Goal: Task Accomplishment & Management: Manage account settings

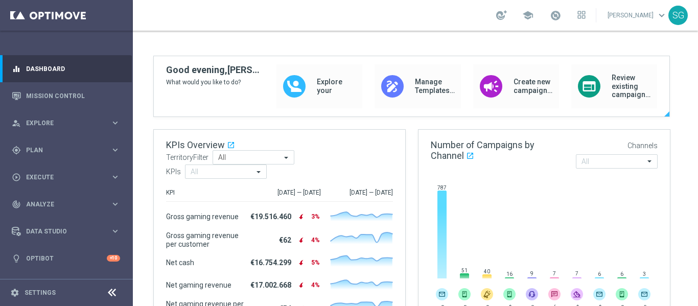
scroll to position [58, 0]
click at [57, 152] on span "Plan" at bounding box center [68, 150] width 84 height 6
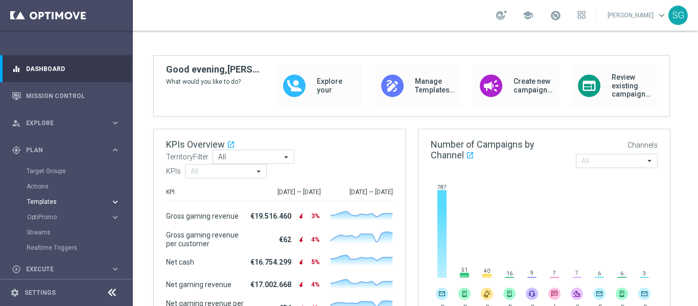
click at [38, 199] on span "Templates" at bounding box center [63, 202] width 73 height 6
click at [46, 216] on link "Optimail" at bounding box center [69, 217] width 75 height 8
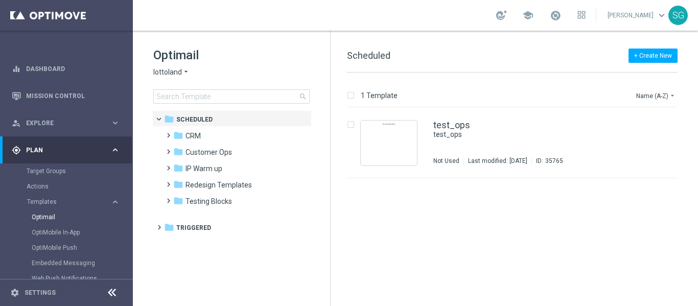
click at [173, 73] on span "lottoland" at bounding box center [167, 72] width 29 height 10
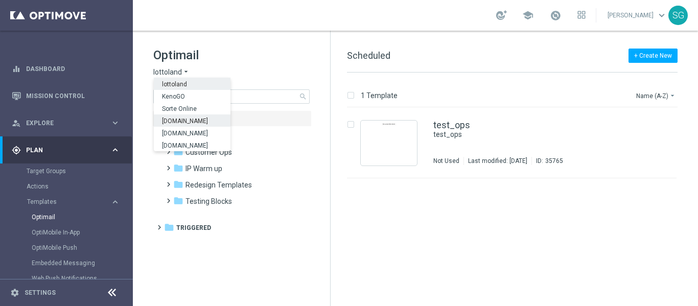
click at [174, 117] on div "[DOMAIN_NAME]" at bounding box center [192, 120] width 77 height 12
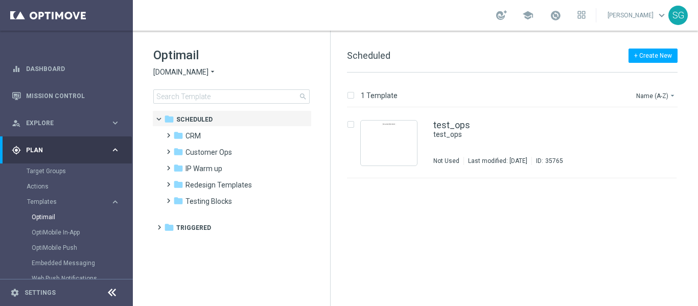
click at [113, 294] on icon at bounding box center [112, 293] width 12 height 12
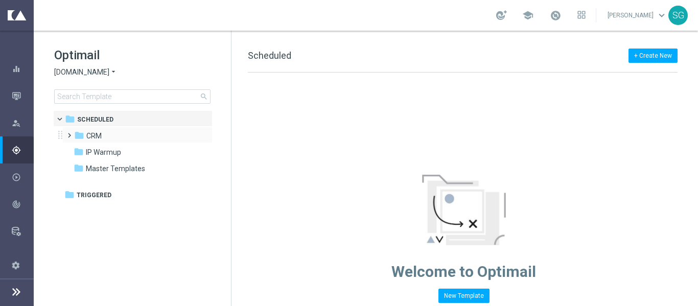
click at [70, 133] on span at bounding box center [67, 131] width 5 height 4
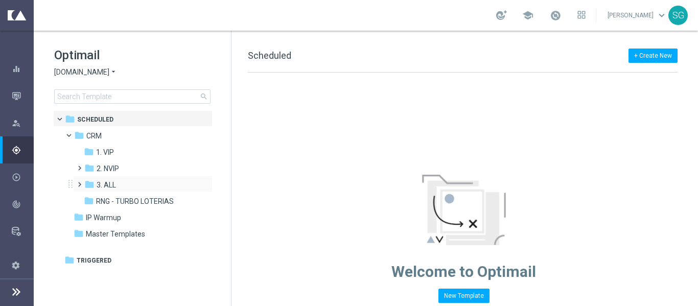
click at [80, 182] on span at bounding box center [77, 180] width 5 height 4
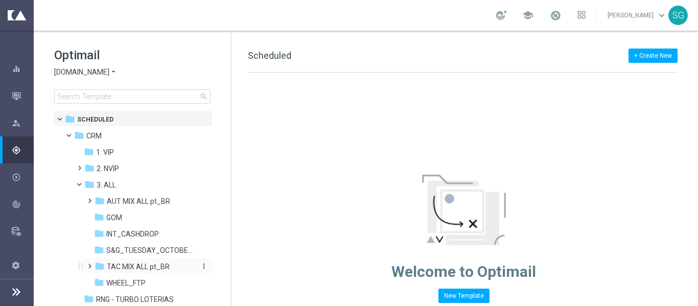
click at [97, 264] on icon "folder" at bounding box center [100, 266] width 10 height 10
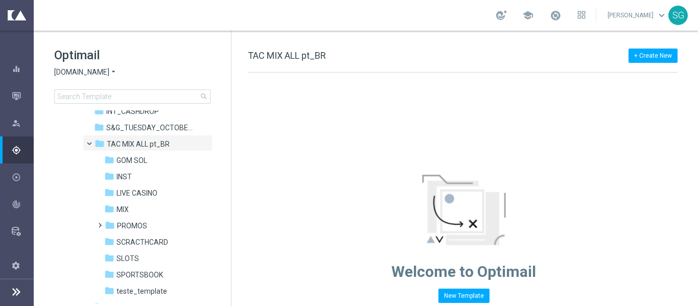
scroll to position [123, 0]
click at [140, 272] on span "SPORTSBOOK" at bounding box center [140, 274] width 47 height 9
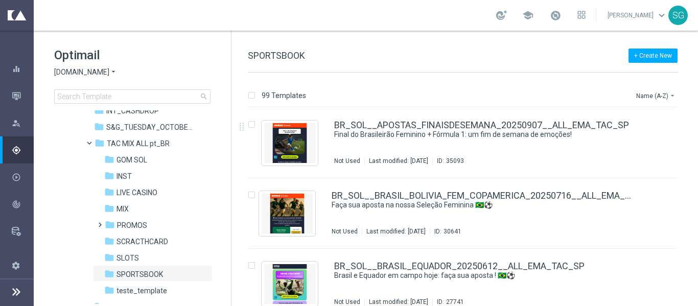
click at [651, 102] on div "99 Templates Name (A-Z) arrow_drop_down" at bounding box center [463, 98] width 430 height 18
click at [656, 98] on button "Name (A-Z) arrow_drop_down" at bounding box center [656, 95] width 42 height 12
click at [624, 138] on span "Date Modified (Newest)" at bounding box center [638, 140] width 68 height 7
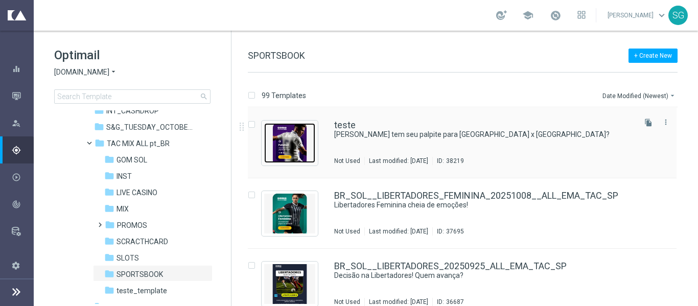
click at [293, 143] on img "Press SPACE to select this row." at bounding box center [289, 143] width 51 height 40
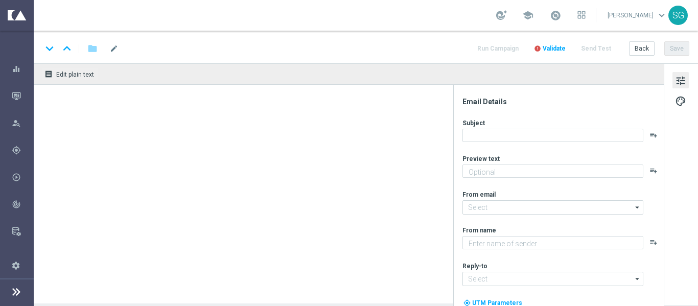
type textarea "Aposte agora mesmo, [%FIRST_NAME%]!"
type textarea "[DOMAIN_NAME]"
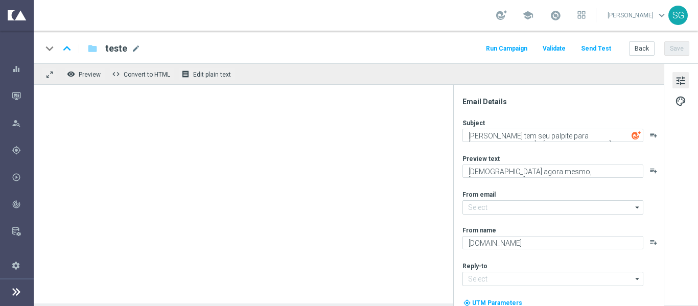
type input "[EMAIL_ADDRESS][DOMAIN_NAME]"
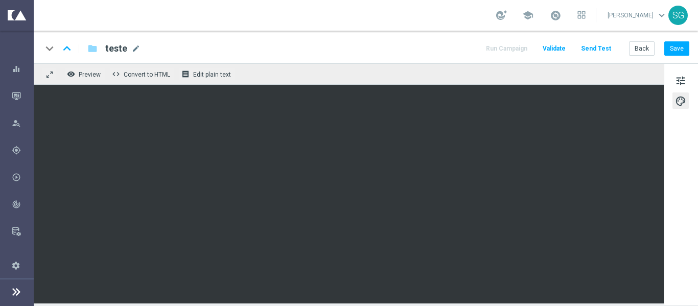
click at [420, 46] on div "keyboard_arrow_down keyboard_arrow_up folder teste teste mode_edit Run Campaign…" at bounding box center [365, 48] width 647 height 13
click at [413, 79] on div "remove_red_eye Preview code Convert to HTML receipt Edit plain text" at bounding box center [349, 73] width 630 height 21
click at [677, 41] on button "Save" at bounding box center [676, 48] width 25 height 14
click at [680, 86] on span "tune" at bounding box center [680, 80] width 11 height 13
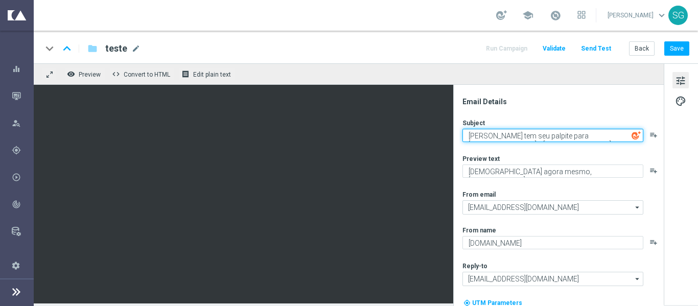
drag, startPoint x: 543, startPoint y: 135, endPoint x: 602, endPoint y: 134, distance: 58.8
click at [602, 134] on textarea "Já tem seu palpite para Brasil x Paraguai?" at bounding box center [552, 135] width 181 height 13
click at [602, 134] on textarea "Já tem seu palpite para os classi" at bounding box center [552, 135] width 181 height 13
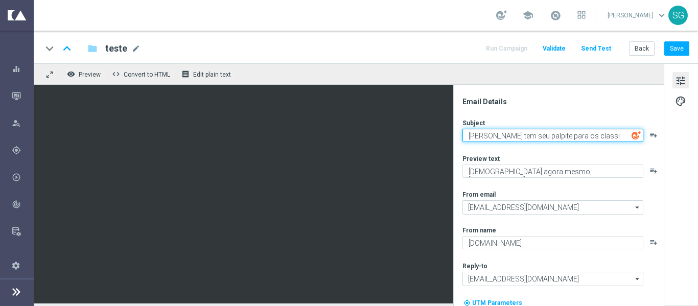
click at [572, 135] on textarea "Já tem seu palpite para os classi" at bounding box center [552, 135] width 181 height 13
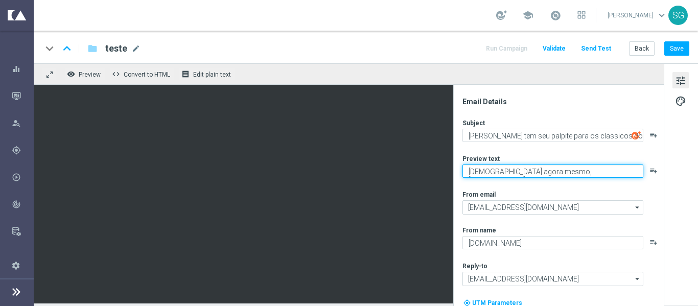
drag, startPoint x: 469, startPoint y: 168, endPoint x: 535, endPoint y: 174, distance: 66.7
click at [535, 174] on textarea "Aposte agora mesmo, [%FIRST_NAME%]!" at bounding box center [552, 171] width 181 height 13
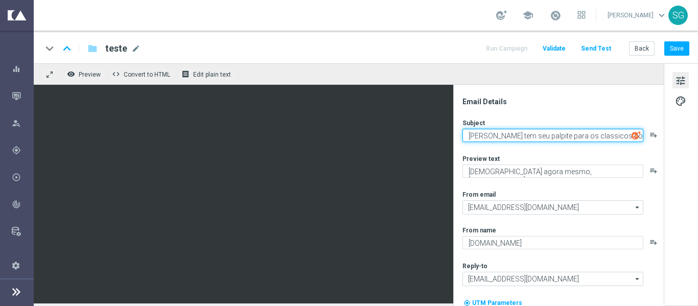
click at [511, 136] on textarea "Já tem seu palpite para os classicos do dia?" at bounding box center [552, 135] width 181 height 13
drag, startPoint x: 511, startPoint y: 136, endPoint x: 470, endPoint y: 133, distance: 41.0
click at [470, 133] on textarea "Já tem seu palpite para os classicos do dia?" at bounding box center [552, 135] width 181 height 13
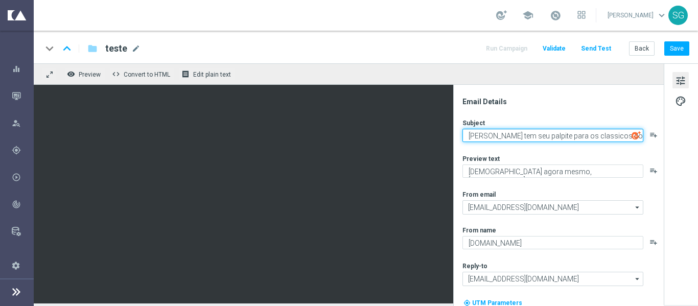
paste textarea "Aposte agora mesmo"
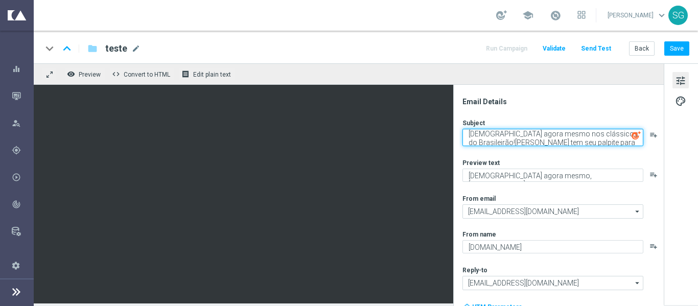
scroll to position [3, 0]
type textarea "Aposte agora mesmo nos clássicos do Brasileirão!Já tem seu palpite para os clas…"
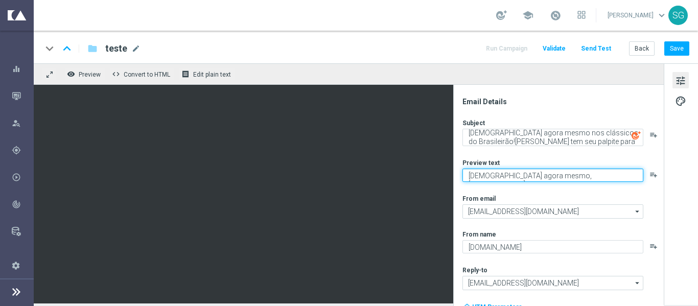
drag, startPoint x: 537, startPoint y: 177, endPoint x: 462, endPoint y: 173, distance: 75.2
click at [462, 173] on div "Email Details Subject Aposte agora mesmo nos clássicos do Brasileirão!Já tem se…" at bounding box center [560, 201] width 203 height 209
paste textarea "Já tem seu palpite para os classicos do dia?"
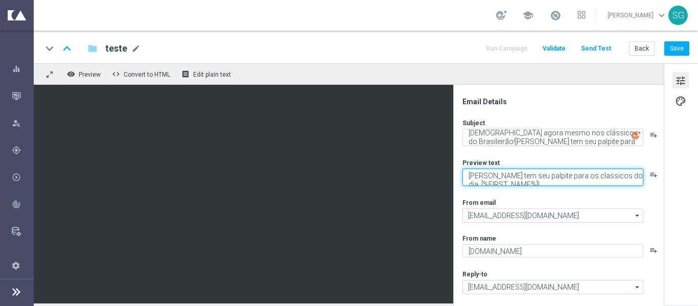
click at [470, 174] on textarea "Já tem seu palpite para os classicos do dia, [%FIRST_NAME%]!" at bounding box center [552, 177] width 181 height 17
type textarea "Já tem seu palpite para os classicos do dia, [%FIRST_NAME%]!"
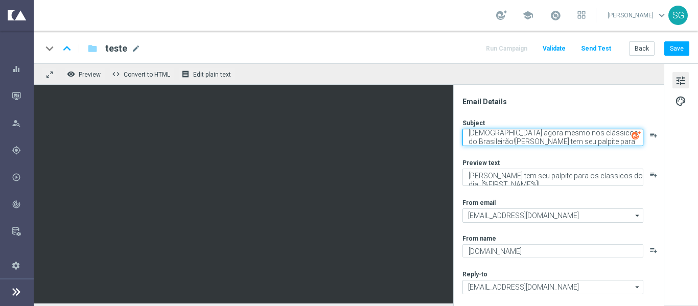
drag, startPoint x: 628, startPoint y: 134, endPoint x: 629, endPoint y: 147, distance: 13.3
click at [629, 147] on div "Subject Aposte agora mesmo nos clássicos do Brasileirão!Já tem seu palpite para…" at bounding box center [562, 235] width 200 height 232
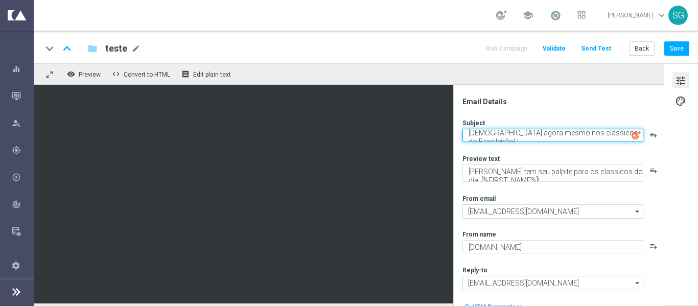
scroll to position [0, 0]
type textarea "Aposte agora mesmo nos clássicos do Brasileirão!"
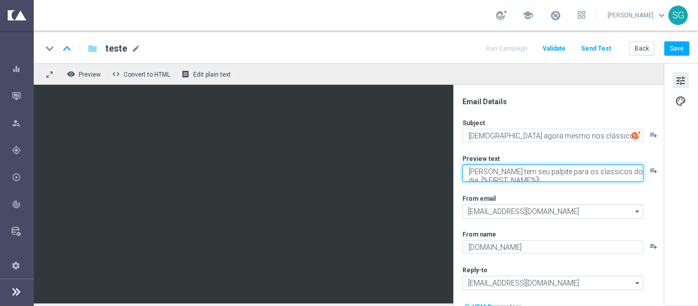
click at [526, 173] on textarea "Já tem seu palpite para os classicos do dia, [%FIRST_NAME%]!" at bounding box center [552, 173] width 181 height 17
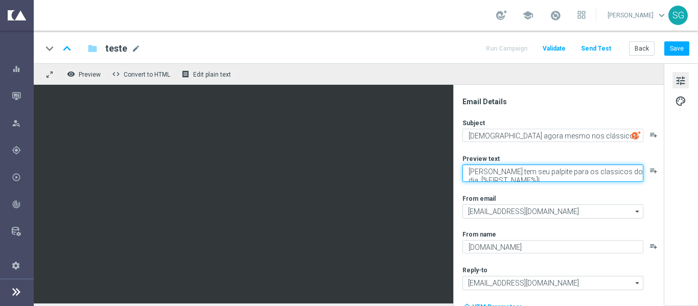
click at [469, 173] on textarea "Já tem seu palpite para os classicos do dia, [%FIRST_NAME%]!" at bounding box center [552, 173] width 181 height 17
click at [481, 173] on textarea "Já tem seu palpite para os classicos do dia, [%FIRST_NAME%]!" at bounding box center [552, 173] width 181 height 17
drag, startPoint x: 469, startPoint y: 170, endPoint x: 601, endPoint y: 174, distance: 131.9
click at [601, 174] on textarea "Já tem seu palpite para os classicos do dia, [%FIRST_NAME%]!" at bounding box center [552, 173] width 181 height 17
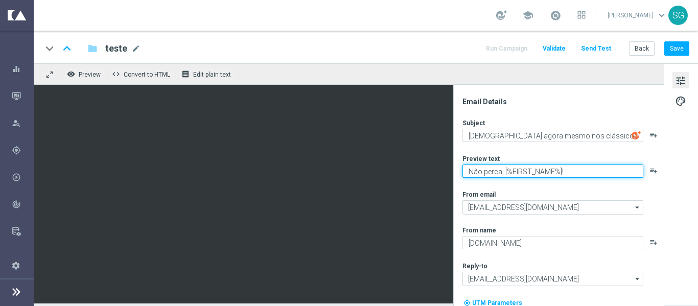
type textarea "Não perca, [%FIRST_NAME%]!"
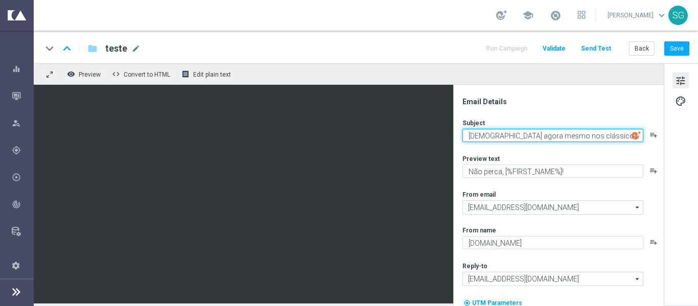
drag, startPoint x: 492, startPoint y: 137, endPoint x: 539, endPoint y: 138, distance: 46.5
click at [539, 138] on textarea "Aposte agora mesmo nos clássicos do Brasileirão!" at bounding box center [552, 135] width 181 height 13
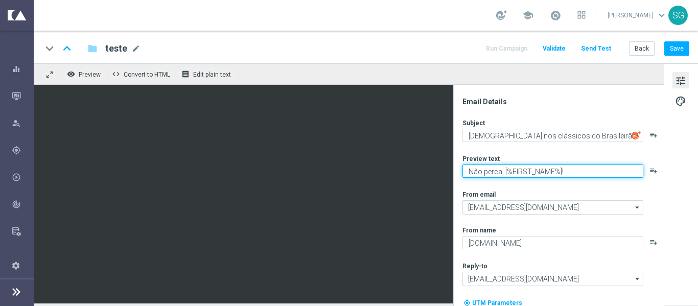
drag, startPoint x: 560, startPoint y: 172, endPoint x: 503, endPoint y: 170, distance: 57.3
click at [503, 170] on textarea "Não perca, [%FIRST_NAME%]!" at bounding box center [552, 171] width 181 height 13
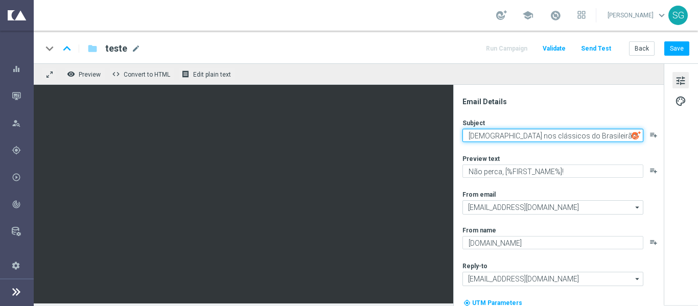
click at [578, 134] on textarea "Aposte nos clássicos do Brasileirão!" at bounding box center [552, 135] width 181 height 13
paste textarea "[%FIRST_NAME%]"
click at [578, 136] on textarea "Aposte nos clássicos do Brasileirão[%FIRST_NAME%]!" at bounding box center [552, 135] width 181 height 13
type textarea "Aposte nos clássicos do Brasileirão, [%FIRST_NAME%]!"
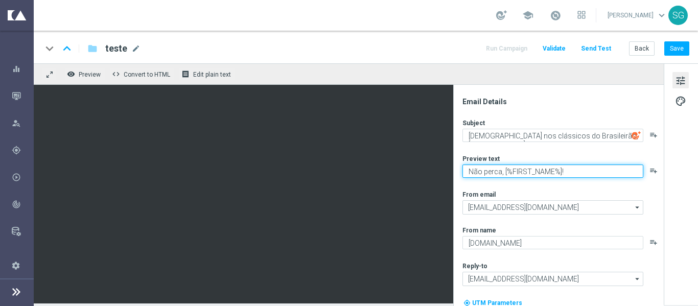
drag, startPoint x: 560, startPoint y: 171, endPoint x: 501, endPoint y: 172, distance: 58.3
click at [501, 172] on textarea "Não perca, [%FIRST_NAME%]!" at bounding box center [552, 171] width 181 height 13
type textarea "Não perca!"
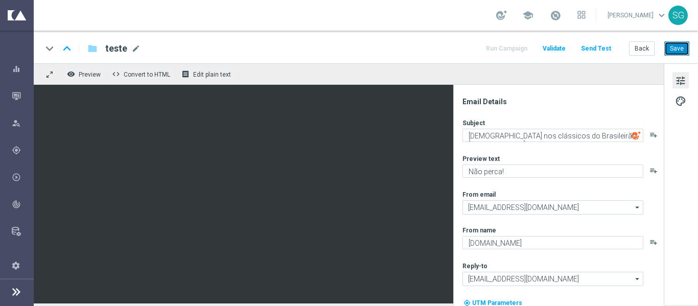
click at [672, 45] on button "Save" at bounding box center [676, 48] width 25 height 14
click at [136, 50] on span "mode_edit" at bounding box center [135, 48] width 9 height 9
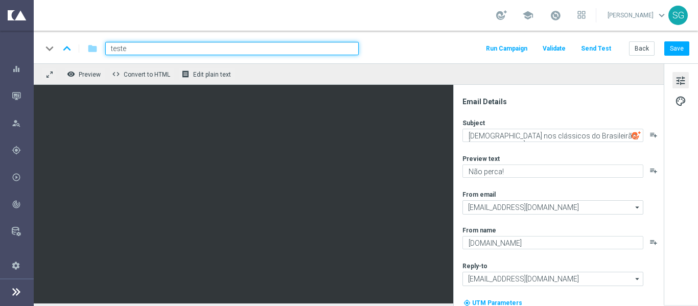
click at [156, 49] on input "teste" at bounding box center [231, 48] width 253 height 13
paste input "BR_SOL__BRASILEIRAO_20251015__ALL_EMA_TAC_SP"
type input "BR_SOL__BRASILEIRAO_20251015__ALL_EMA_TAC_SP"
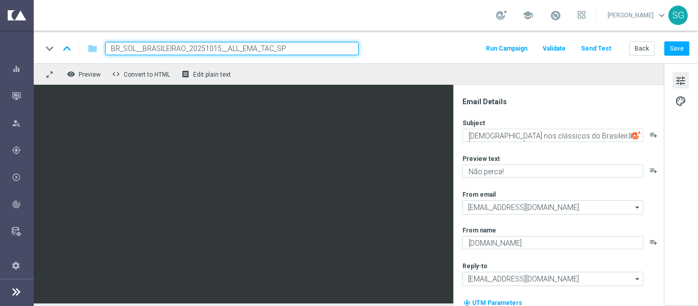
drag, startPoint x: 391, startPoint y: 52, endPoint x: 354, endPoint y: 45, distance: 37.9
click at [354, 45] on div "keyboard_arrow_down keyboard_arrow_up folder BR_SOL__BRASILEIRAO_20251015__ALL_…" at bounding box center [365, 48] width 647 height 13
click at [354, 45] on input "BR_SOL__BRASILEIRAO_20251015__ALL_EMA_TAC_SP" at bounding box center [231, 48] width 253 height 13
drag, startPoint x: 354, startPoint y: 45, endPoint x: 393, endPoint y: 53, distance: 40.0
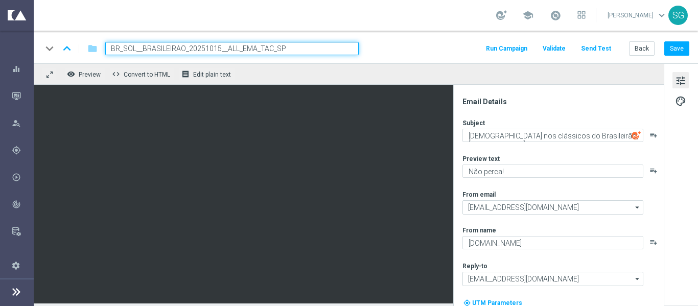
click at [393, 53] on div "keyboard_arrow_down keyboard_arrow_up folder BR_SOL__BRASILEIRAO_20251015__ALL_…" at bounding box center [365, 48] width 647 height 13
click at [341, 46] on input "BR_SOL__BRASILEIRAO_20251015__ALL_EMA_TAC_SP" at bounding box center [231, 48] width 253 height 13
drag, startPoint x: 341, startPoint y: 46, endPoint x: 380, endPoint y: 47, distance: 39.4
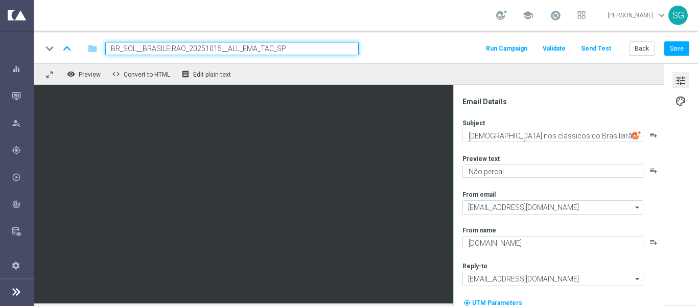
click at [380, 47] on div "keyboard_arrow_down keyboard_arrow_up folder BR_SOL__BRASILEIRAO_20251015__ALL_…" at bounding box center [365, 48] width 647 height 13
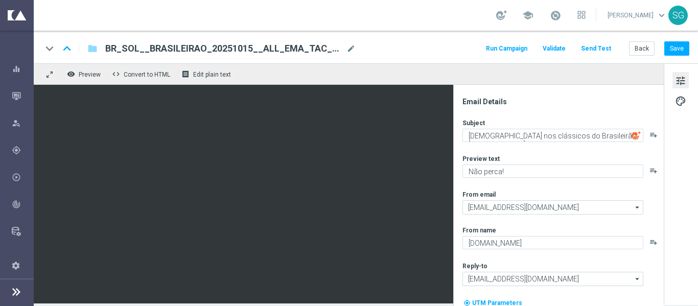
click at [380, 47] on div "keyboard_arrow_down keyboard_arrow_up folder BR_SOL__BRASILEIRAO_20251015__ALL_…" at bounding box center [365, 48] width 647 height 13
click at [669, 51] on button "Save" at bounding box center [676, 48] width 25 height 14
click at [87, 70] on button "remove_red_eye Preview" at bounding box center [84, 73] width 41 height 13
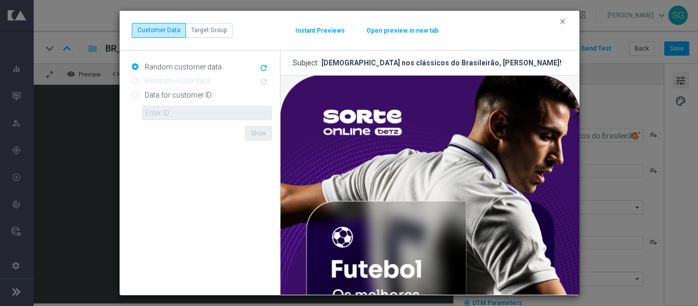
click at [416, 34] on button "Open preview in new tab" at bounding box center [402, 31] width 73 height 8
click at [563, 19] on icon "clear" at bounding box center [563, 21] width 8 height 8
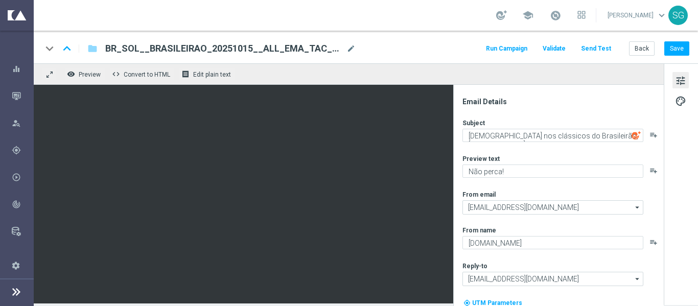
click at [606, 52] on button "Send Test" at bounding box center [596, 49] width 33 height 14
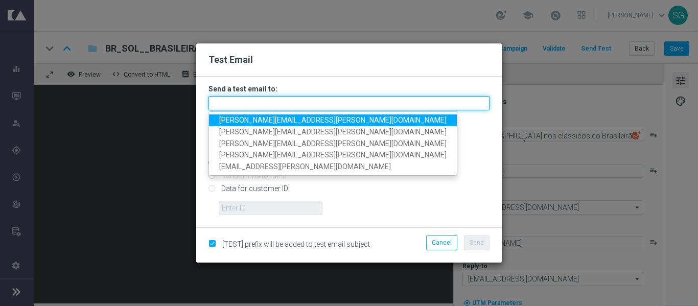
click at [382, 101] on input "text" at bounding box center [349, 103] width 281 height 14
paste input "wagner.lopes@sorteonline.com.br,thomas.silva@sorteonline.com.br,jose.guimaraes@…"
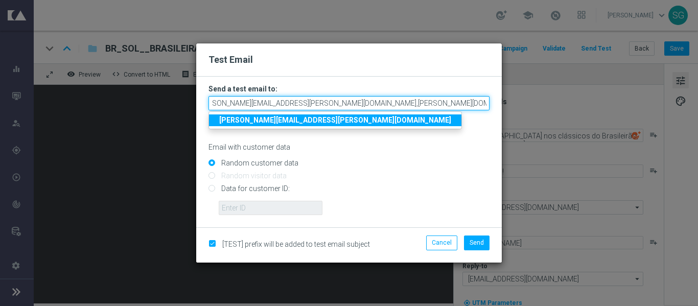
scroll to position [0, 180]
type input "wagner.lopes@sorteonline.com.br,thomas.silva@sorteonline.com.br,jose.guimaraes@…"
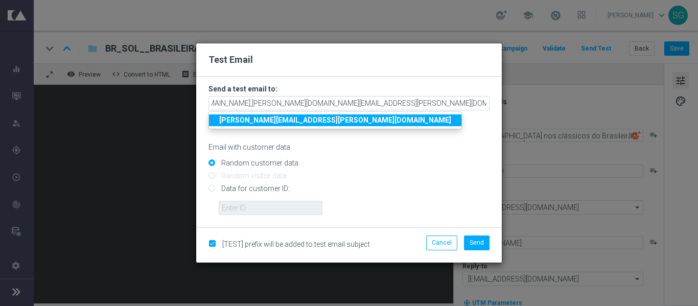
scroll to position [0, 0]
click at [447, 200] on input "Data for customer ID:" at bounding box center [349, 193] width 281 height 14
radio input "true"
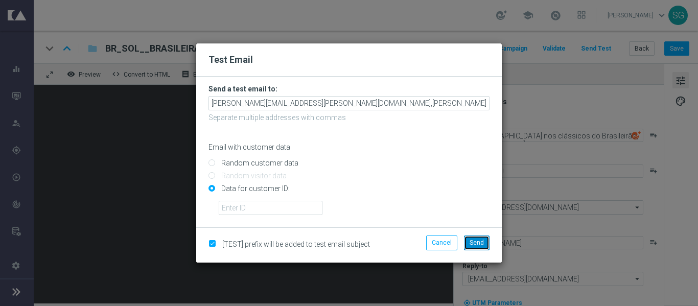
click at [468, 242] on button "Send" at bounding box center [477, 243] width 26 height 14
type input "wagner.lopes@sorteonline.com.br,thomas.silva@sorteonline.com.br,jose.guimaraes@…"
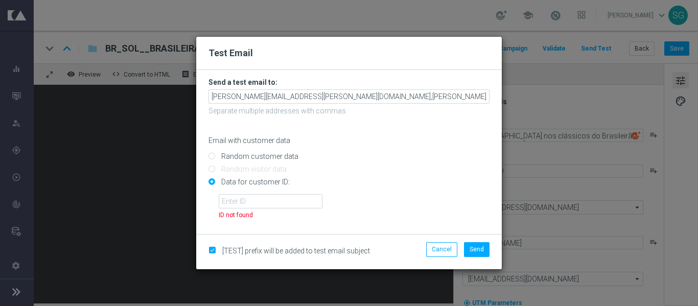
click at [257, 153] on input "Random customer data" at bounding box center [349, 160] width 281 height 14
radio input "true"
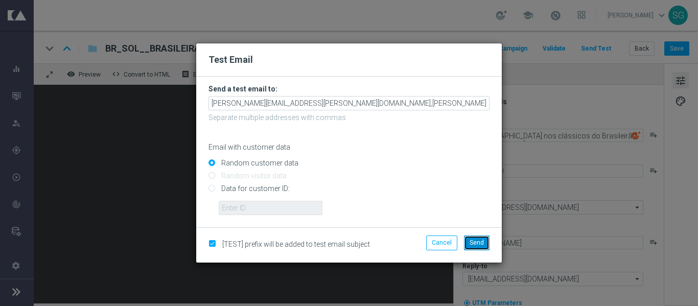
click at [482, 243] on span "Send" at bounding box center [477, 242] width 14 height 7
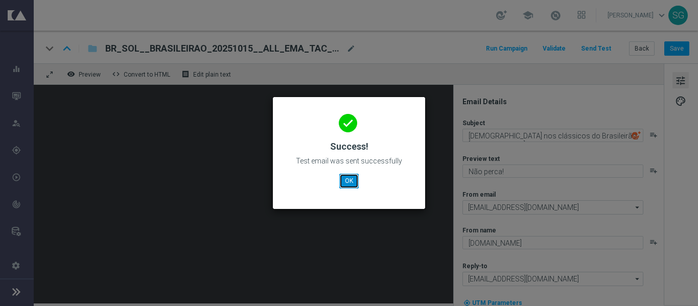
click at [346, 178] on button "OK" at bounding box center [348, 181] width 19 height 14
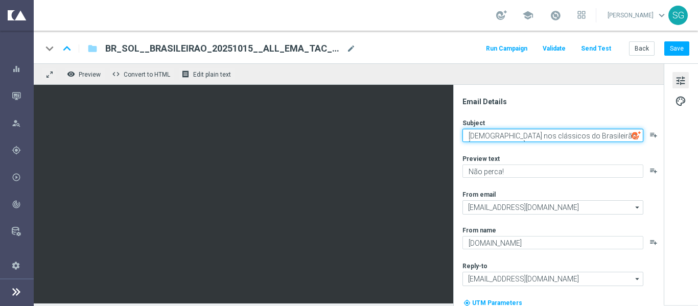
drag, startPoint x: 468, startPoint y: 134, endPoint x: 578, endPoint y: 140, distance: 110.6
click at [578, 140] on textarea "Aposte nos clássicos do Brasileirão, [%FIRST_NAME%]!" at bounding box center [552, 135] width 181 height 13
paste textarea "É dia de clássicos"
type textarea "É dia de clássicos, [%FIRST_NAME%]!"
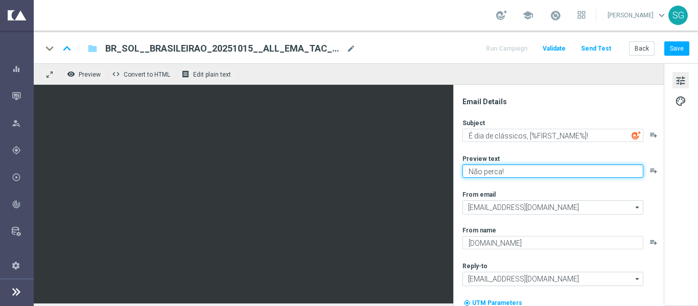
click at [497, 168] on textarea "Não perca!" at bounding box center [552, 171] width 181 height 13
paste textarea "Só jogão no Brasileirão!"
click at [497, 168] on textarea "Só jogão no Brasileirão!" at bounding box center [552, 171] width 181 height 13
type textarea "Só jogão no Brasileirão!"
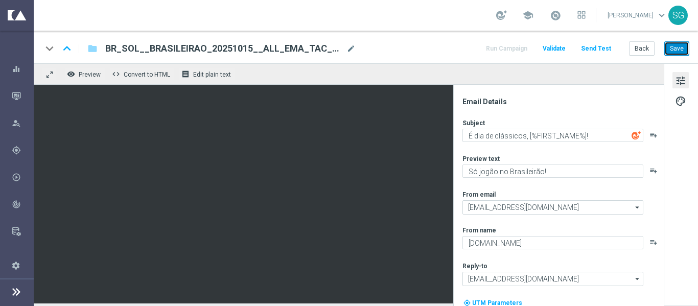
click at [674, 52] on button "Save" at bounding box center [676, 48] width 25 height 14
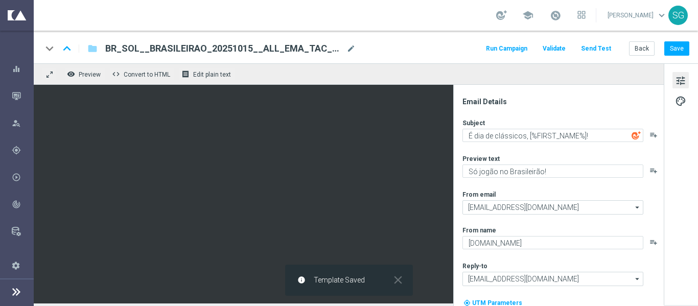
click at [601, 47] on button "Send Test" at bounding box center [596, 49] width 33 height 14
click at [593, 47] on button "Send Test" at bounding box center [596, 49] width 33 height 14
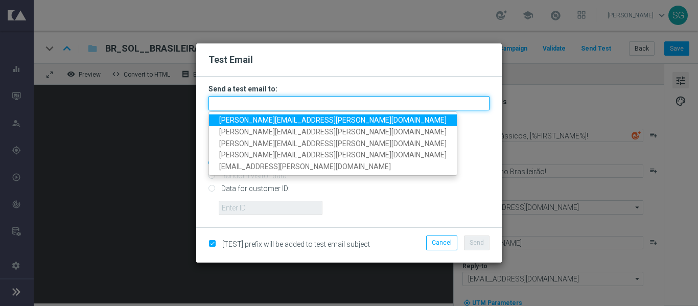
click at [351, 101] on input "text" at bounding box center [349, 103] width 281 height 14
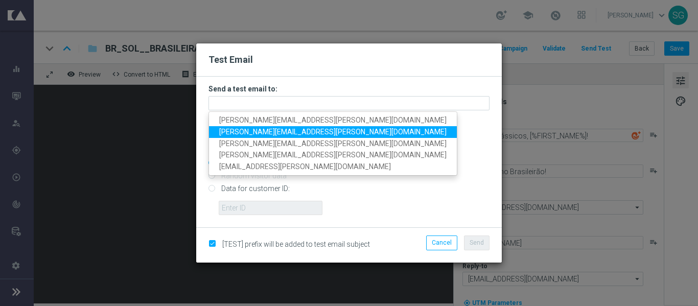
click at [290, 132] on span "thomas.silva@sorteonline.com.br" at bounding box center [332, 132] width 227 height 8
type input "thomas.silva@sorteonline.com.br"
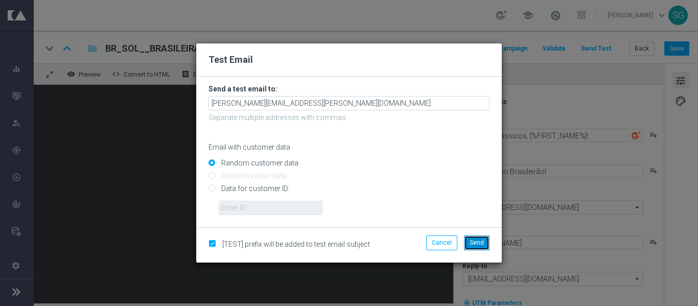
click at [469, 243] on button "Send" at bounding box center [477, 243] width 26 height 14
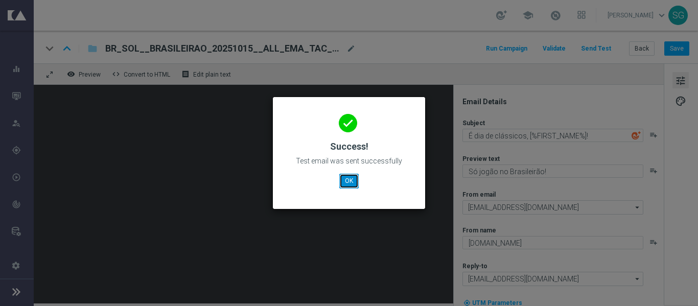
click at [355, 186] on button "OK" at bounding box center [348, 181] width 19 height 14
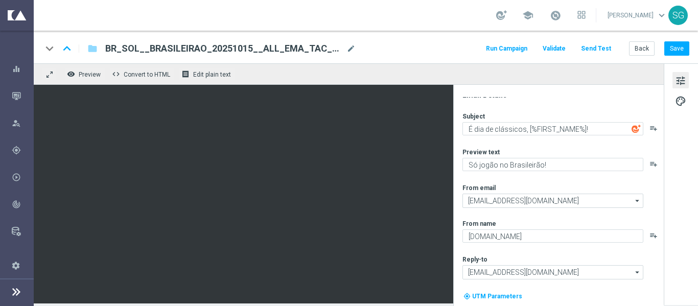
scroll to position [5, 0]
click at [677, 48] on button "Save" at bounding box center [676, 48] width 25 height 14
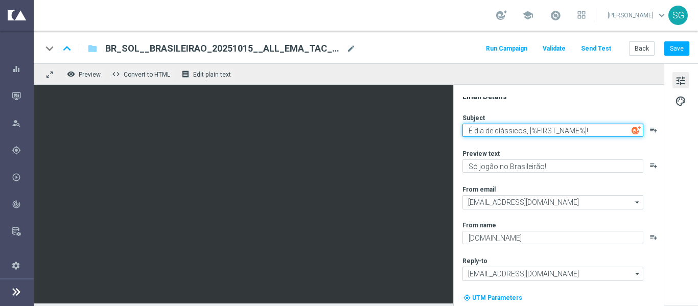
click at [464, 129] on textarea "É dia de clássicos, [%FIRST_NAME%]!" at bounding box center [552, 130] width 181 height 13
paste textarea "⚽"
type textarea "⚽É dia de clássicos, [%FIRST_NAME%]!"
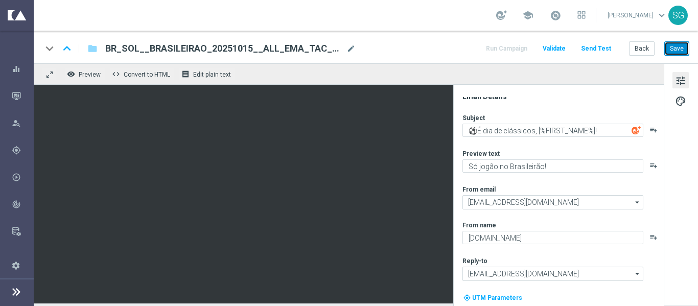
click at [678, 54] on button "Save" at bounding box center [676, 48] width 25 height 14
click at [675, 53] on button "Save" at bounding box center [676, 48] width 25 height 14
click at [21, 94] on div "Mission Control" at bounding box center [22, 95] width 21 height 27
click at [22, 89] on div "Mission Control" at bounding box center [22, 95] width 21 height 27
click at [14, 96] on icon "button" at bounding box center [16, 95] width 9 height 9
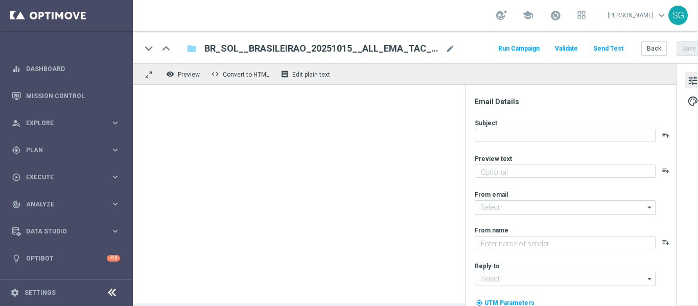
type textarea "Só jogão no Brasileirão!"
type input "contato@email.sorteonline.bet.br"
type textarea "[DOMAIN_NAME]"
type input "[EMAIL_ADDRESS][DOMAIN_NAME]"
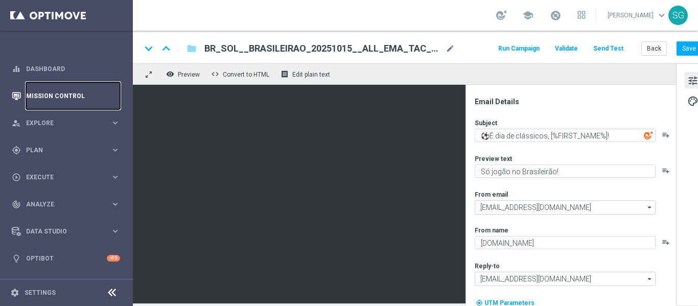
click at [74, 101] on link "Mission Control" at bounding box center [73, 95] width 94 height 27
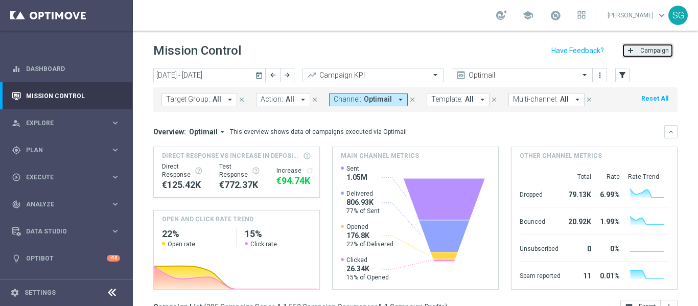
click at [640, 48] on span "Campaign" at bounding box center [654, 50] width 29 height 7
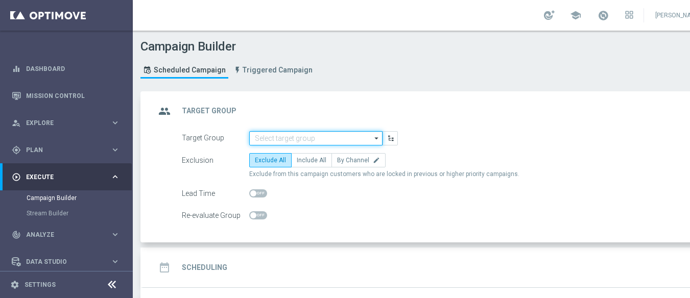
click at [355, 137] on input at bounding box center [315, 138] width 133 height 14
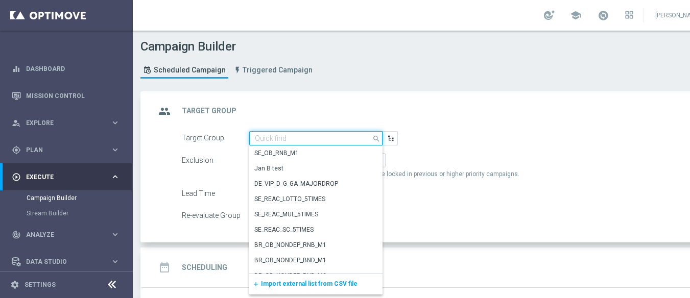
paste input "SOL_BR_ALL_DEPOSITORS"
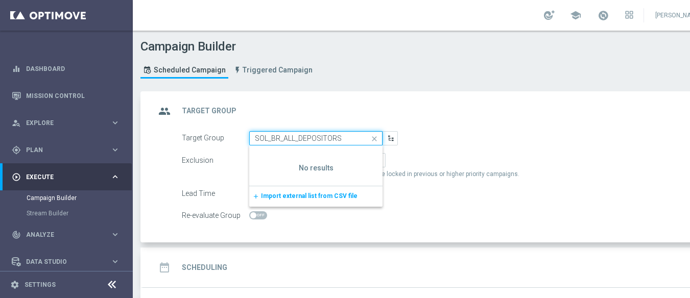
type input "SOL_BR_ALL_DEPOSITORS"
click at [442, 138] on div "Target Group SOL_BR_ALL_DEPOSITORS close Drag here to set row groups Drag here …" at bounding box center [452, 138] width 556 height 14
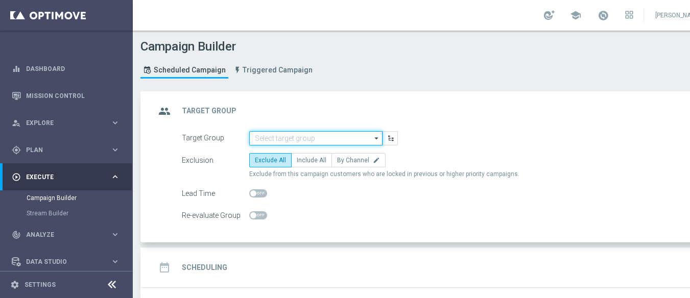
click at [354, 136] on input at bounding box center [315, 138] width 133 height 14
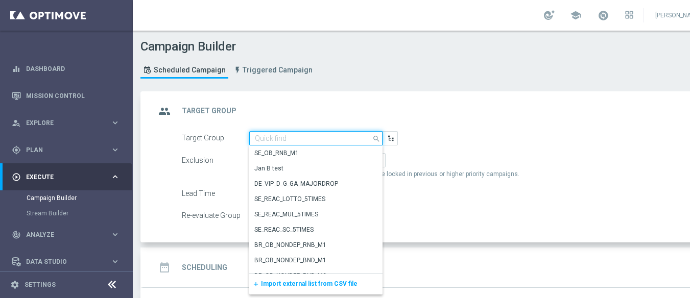
paste input "SOL_BR_ALL_DEPOSITORS"
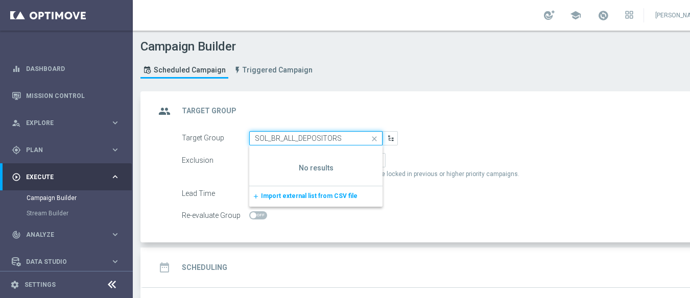
type input "SOL_BR_ALL_DEPOSITORS"
click at [448, 141] on div "Target Group SOL_BR_ALL_DEPOSITORS close Drag here to set row groups Drag here …" at bounding box center [452, 138] width 556 height 14
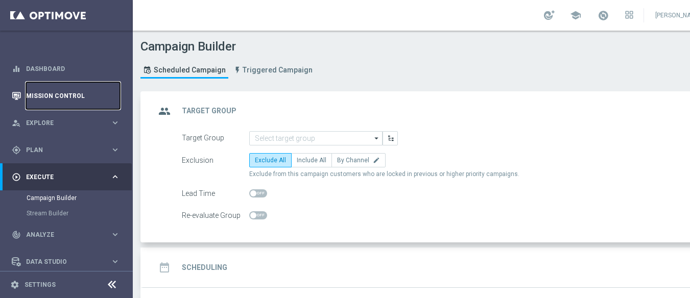
click at [68, 90] on link "Mission Control" at bounding box center [73, 95] width 94 height 27
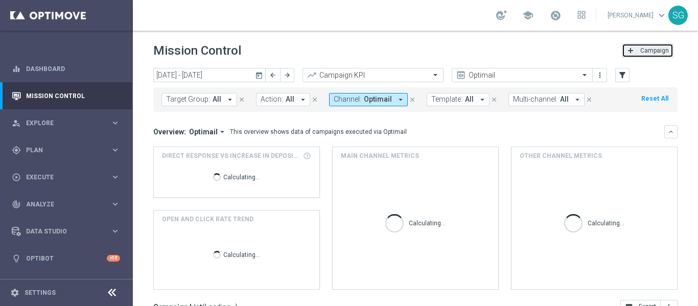
click at [638, 45] on button "add Campaign" at bounding box center [648, 50] width 52 height 14
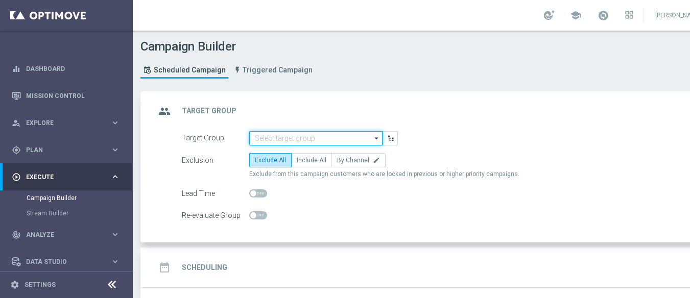
click at [346, 138] on input at bounding box center [315, 138] width 133 height 14
paste input "SOL_BR_ALL_DEPOSITORS"
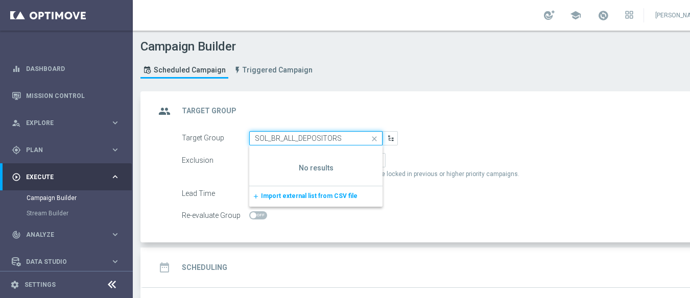
click at [258, 140] on input "SOL_BR_ALL_DEPOSITORS" at bounding box center [315, 138] width 133 height 14
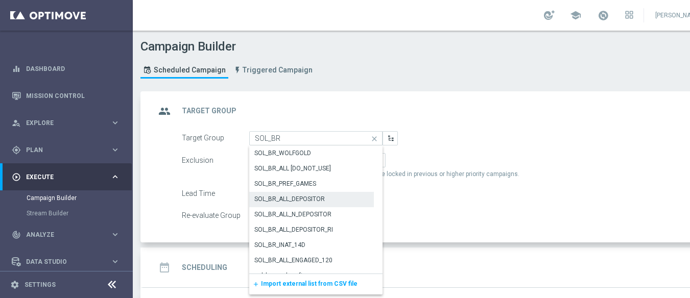
click at [298, 202] on div "SOL_BR_ALL_DEPOSITOR" at bounding box center [289, 199] width 71 height 9
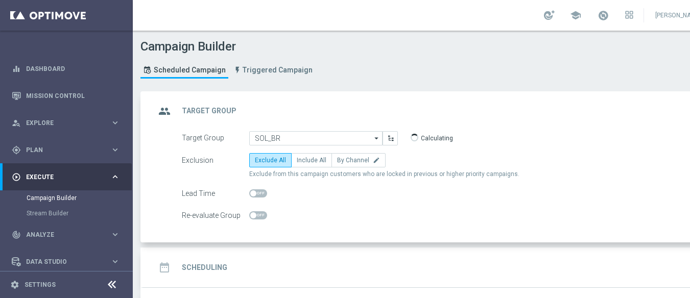
type input "SOL_BR_ALL_DEPOSITOR"
click at [300, 164] on label "Include All" at bounding box center [311, 160] width 41 height 14
click at [300, 164] on input "Include All" at bounding box center [300, 162] width 7 height 7
radio input "true"
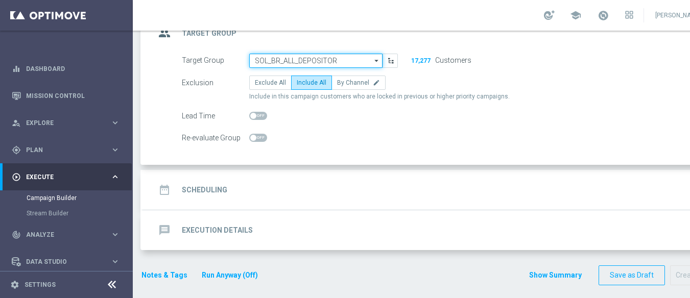
click at [353, 64] on input "SOL_BR_ALL_DEPOSITOR" at bounding box center [315, 61] width 133 height 14
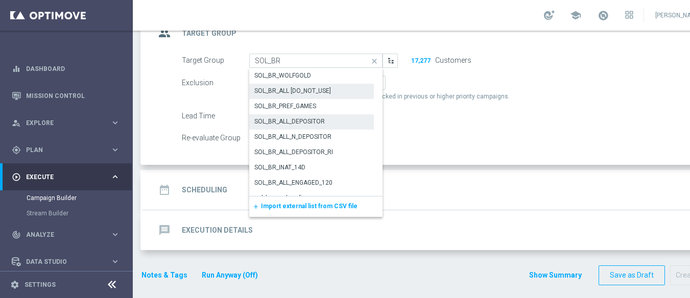
click at [303, 92] on div "SOL_BR_ALL [DO_NOT_USE]" at bounding box center [292, 90] width 77 height 9
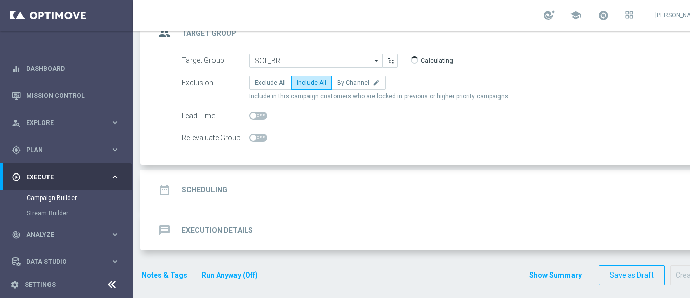
type input "SOL_BR_ALL [DO_NOT_USE]"
click at [354, 188] on div "date_range Scheduling keyboard_arrow_down" at bounding box center [440, 189] width 571 height 19
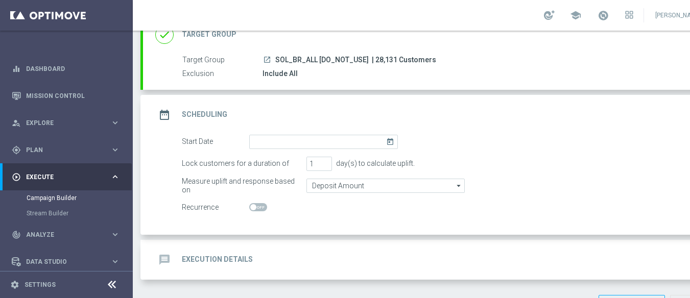
click at [387, 142] on icon "today" at bounding box center [392, 140] width 12 height 11
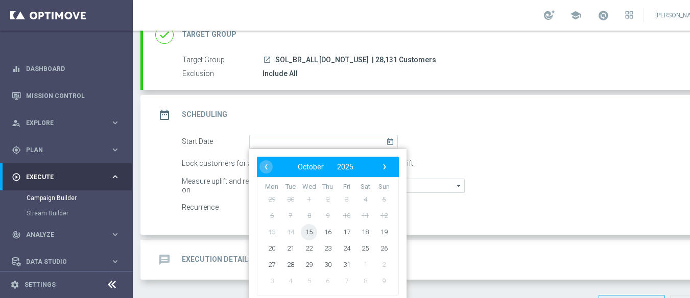
click at [312, 234] on span "15" at bounding box center [309, 232] width 16 height 16
type input "15 Oct 2025"
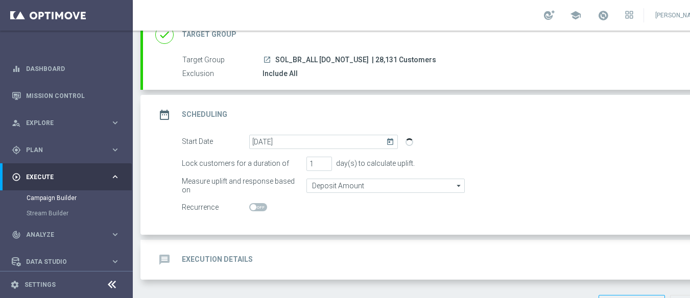
click at [328, 249] on div "message Execution Details keyboard_arrow_down" at bounding box center [440, 260] width 595 height 40
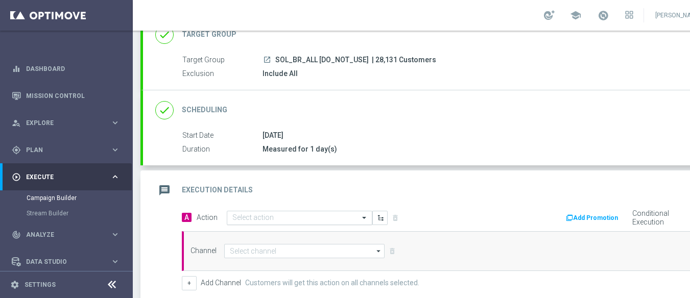
click at [349, 219] on div at bounding box center [299, 218] width 145 height 9
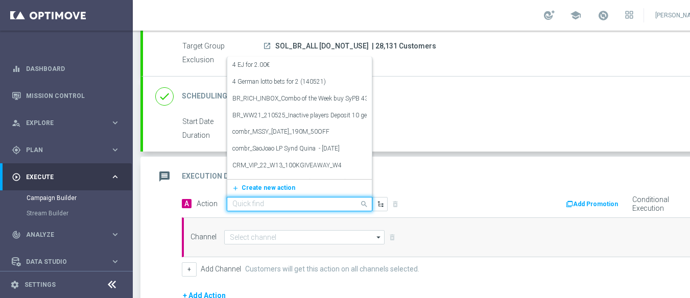
scroll to position [91, 0]
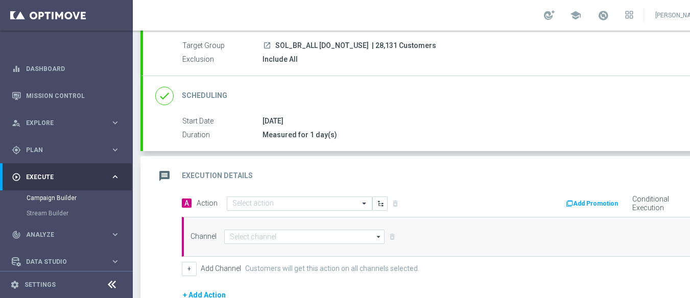
click at [399, 113] on div "done Scheduling keyboard_arrow_down" at bounding box center [440, 96] width 595 height 40
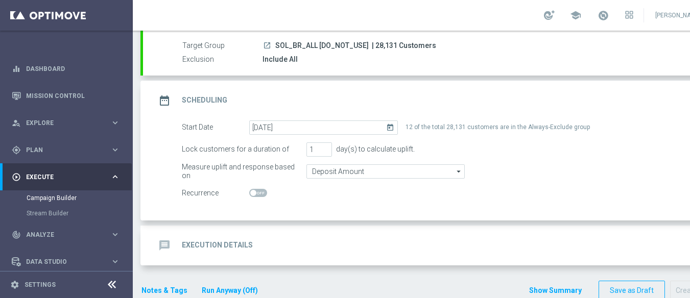
scroll to position [0, 0]
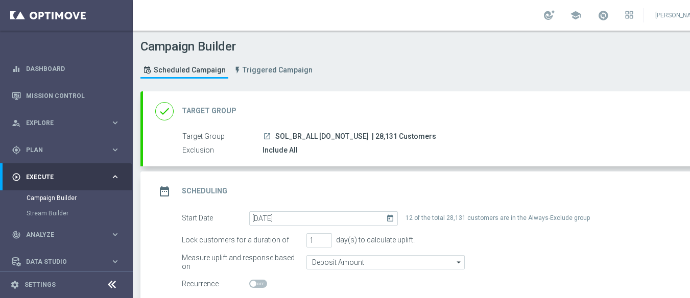
click at [376, 122] on div "done Target Group keyboard_arrow_down" at bounding box center [440, 111] width 595 height 40
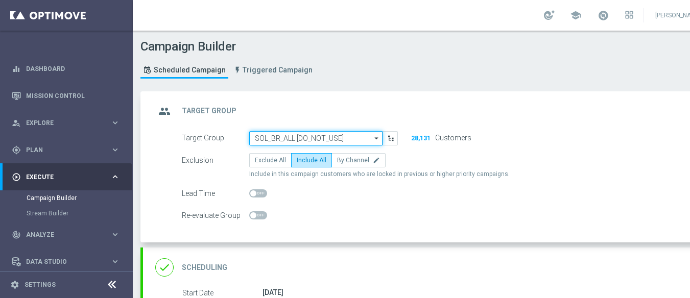
click at [352, 135] on input "SOL_BR_ALL [DO_NOT_USE]" at bounding box center [315, 138] width 133 height 14
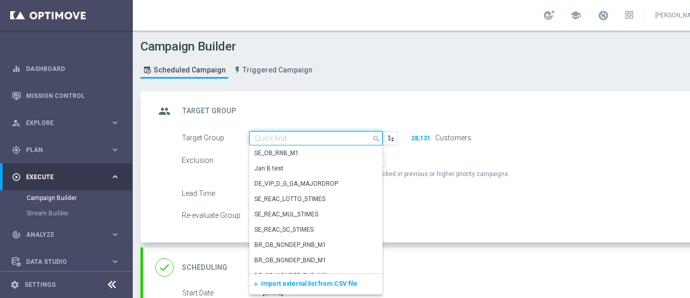
type input "s"
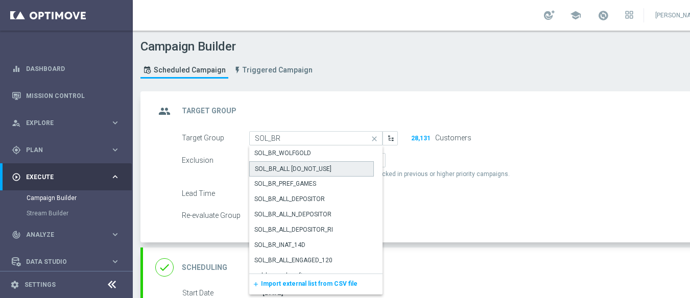
click at [332, 169] on div "SOL_BR_ALL [DO_NOT_USE]" at bounding box center [311, 168] width 125 height 15
type input "SOL_BR_ALL [DO_NOT_USE]"
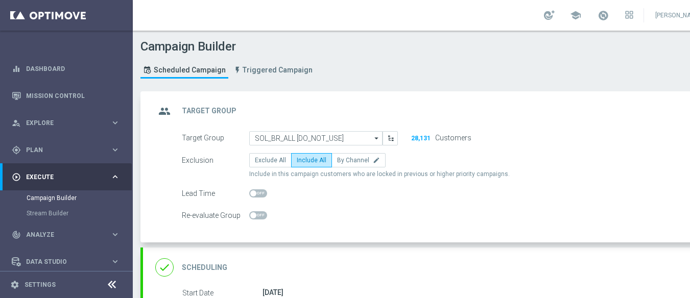
scroll to position [113, 0]
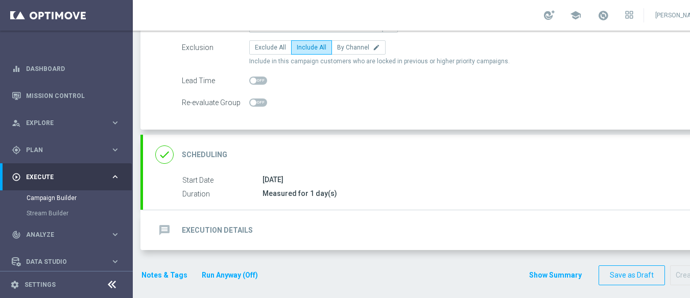
click at [369, 158] on div "done Scheduling keyboard_arrow_down" at bounding box center [440, 154] width 571 height 19
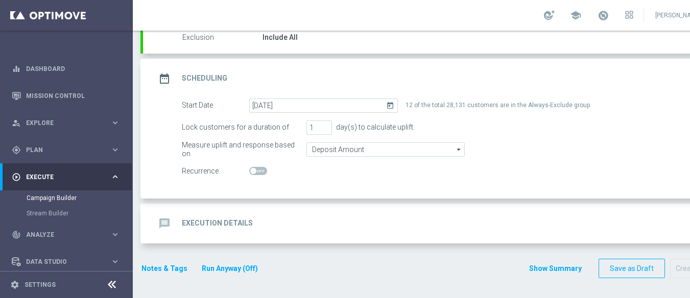
scroll to position [102, 0]
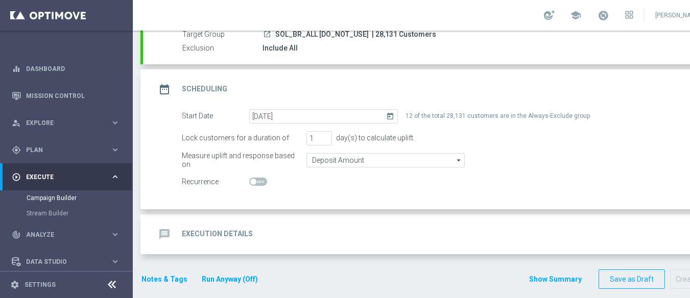
click at [317, 237] on div "message Execution Details keyboard_arrow_down" at bounding box center [440, 234] width 571 height 19
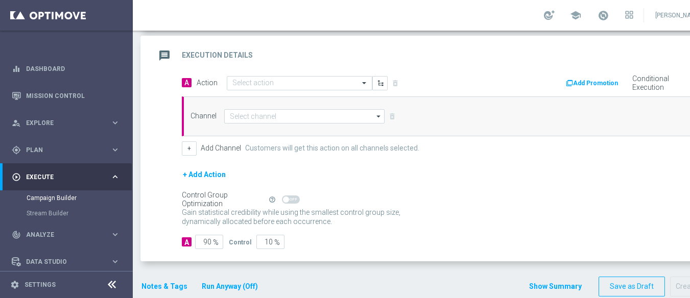
scroll to position [223, 0]
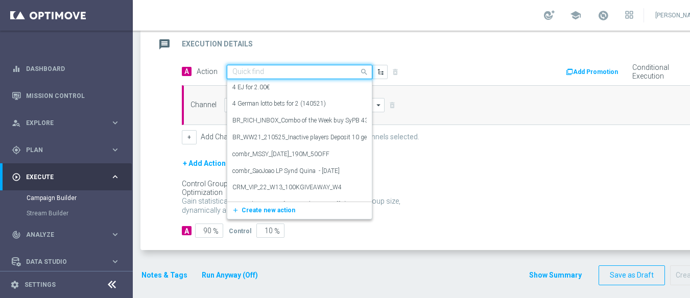
click at [302, 71] on input "text" at bounding box center [290, 72] width 114 height 9
paste input "BR_SOL__BRASILEIRAO_20251015__ALL_EMA_TAC_SP"
type input "BR_SOL__BRASILEIRAO_20251015__ALL_EMA_TAC_SP"
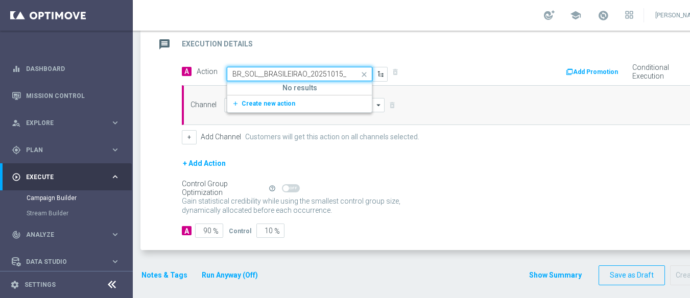
scroll to position [0, 59]
click at [289, 101] on span "Create new action" at bounding box center [269, 103] width 54 height 7
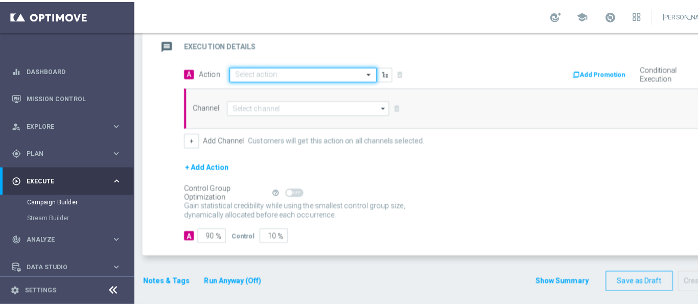
scroll to position [0, 0]
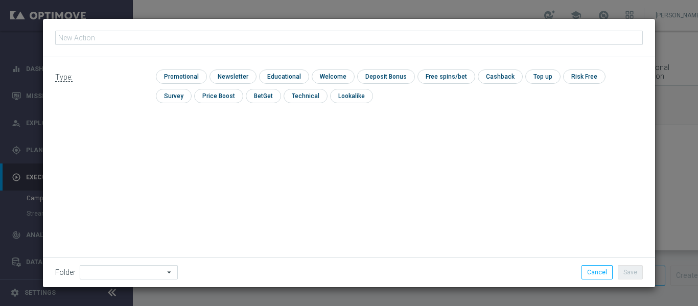
type input "BR_SOL__BRASILEIRAO_20251015__ALL_EMA_TAC_SP"
click at [239, 36] on input "BR_SOL__BRASILEIRAO_20251015__ALL_EMA_TAC_SP" at bounding box center [349, 38] width 588 height 14
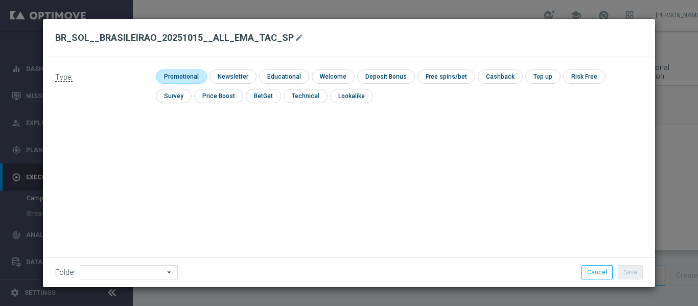
click at [193, 76] on input "checkbox" at bounding box center [180, 77] width 49 height 14
checkbox input "true"
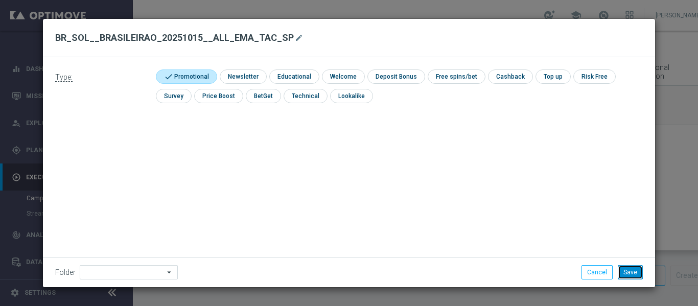
click at [627, 273] on button "Save" at bounding box center [630, 272] width 25 height 14
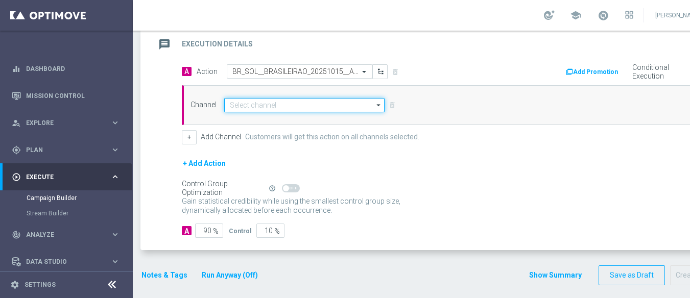
click at [290, 108] on input at bounding box center [304, 105] width 160 height 14
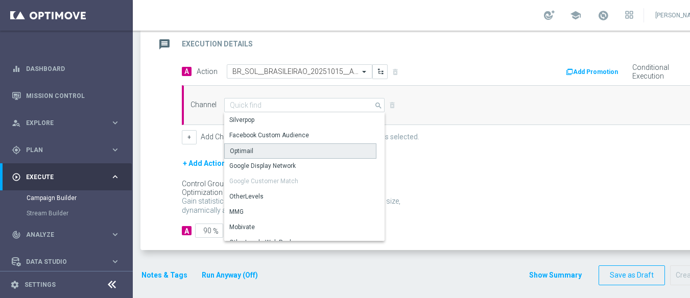
click at [252, 158] on div "Optimail" at bounding box center [300, 151] width 152 height 15
click at [283, 152] on div "Optimail" at bounding box center [300, 151] width 152 height 15
type input "Optimail"
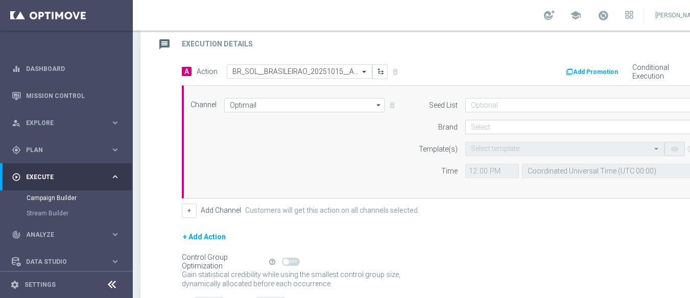
click at [117, 285] on div at bounding box center [111, 285] width 19 height 16
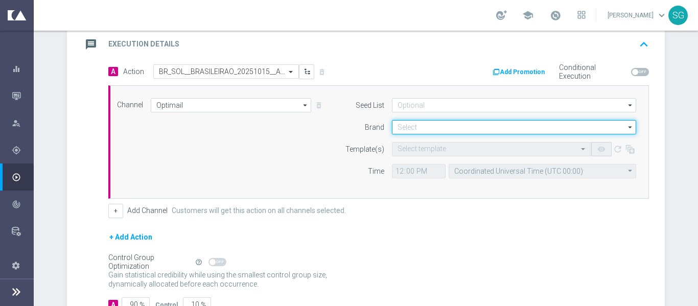
click at [412, 125] on input at bounding box center [514, 127] width 244 height 14
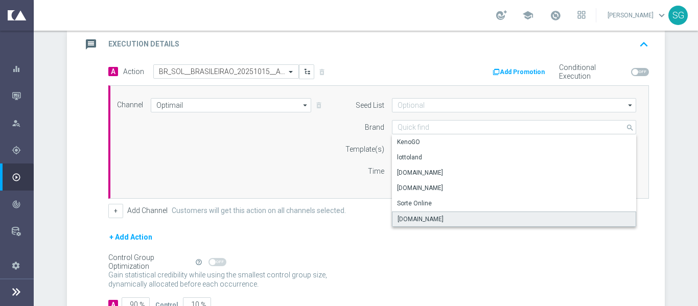
click at [407, 215] on div "[DOMAIN_NAME]" at bounding box center [421, 219] width 46 height 9
type input "[DOMAIN_NAME]"
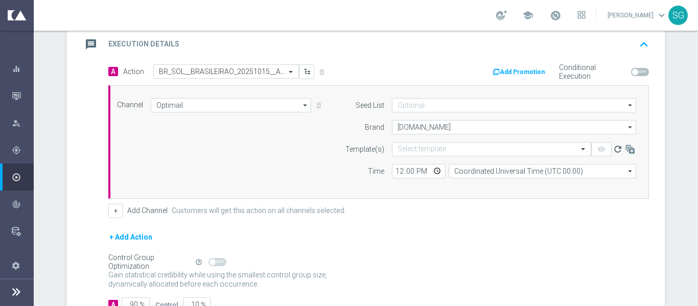
click at [615, 148] on icon "refresh" at bounding box center [618, 149] width 10 height 10
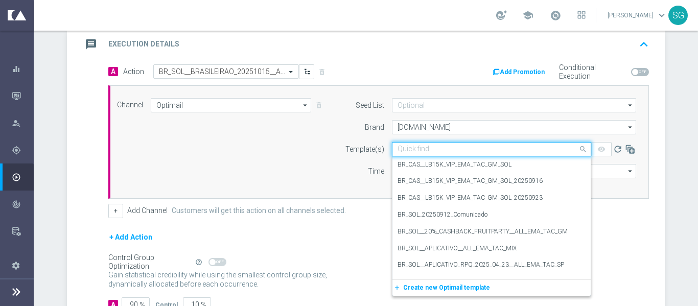
click at [541, 147] on input "text" at bounding box center [482, 149] width 168 height 9
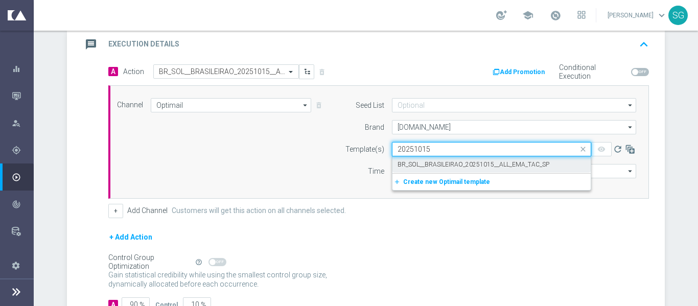
click at [523, 162] on label "BR_SOL__BRASILEIRAO_20251015__ALL_EMA_TAC_SP" at bounding box center [474, 164] width 152 height 9
type input "20251015"
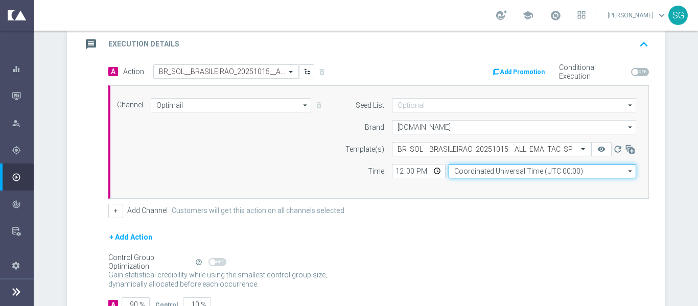
click at [496, 169] on input "Coordinated Universal Time (UTC 00:00)" at bounding box center [543, 171] width 188 height 14
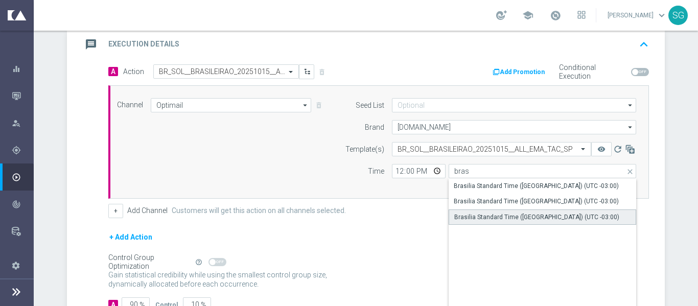
click at [496, 214] on div "Brasilia Standard Time (Sao Paulo) (UTC -03:00)" at bounding box center [536, 217] width 165 height 9
type input "Brasilia Standard Time (Sao Paulo) (UTC -03:00)"
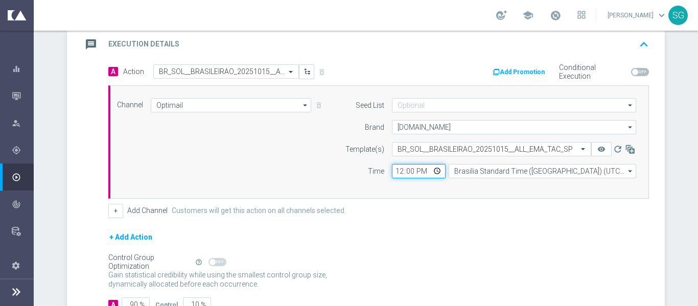
click at [396, 173] on input "12:00" at bounding box center [419, 171] width 54 height 14
type input "18:00"
click at [128, 300] on input "90" at bounding box center [136, 304] width 28 height 14
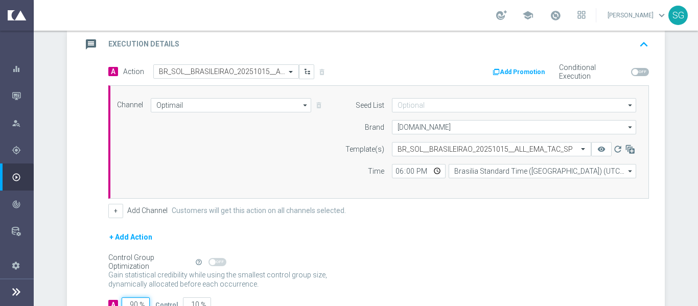
type input "1"
type input "99"
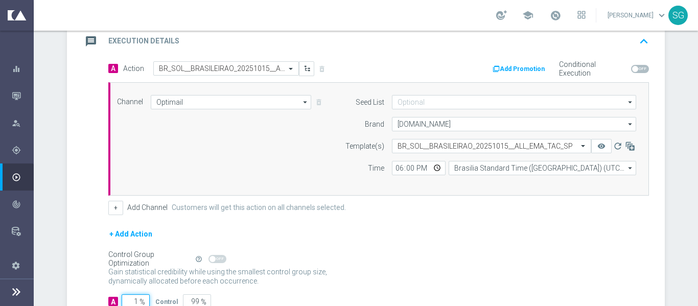
type input "10"
type input "90"
type input "100"
type input "0"
type input "100"
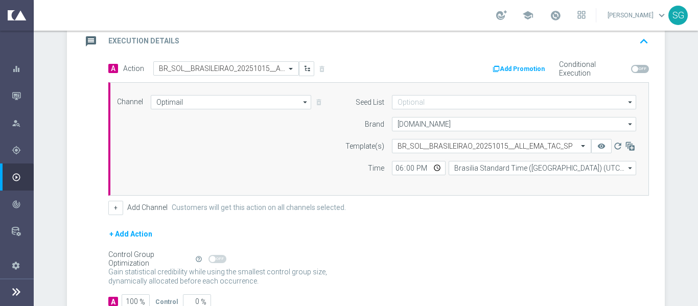
click at [101, 207] on div "A Action Select action BR_SOL__BRASILEIRAO_20251015__ALL_EMA_TAC_SP delete_fore…" at bounding box center [379, 138] width 556 height 154
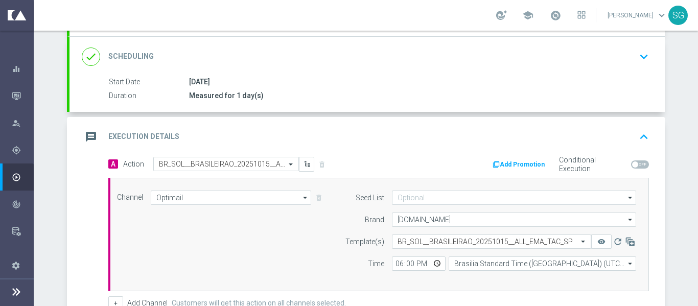
scroll to position [128, 0]
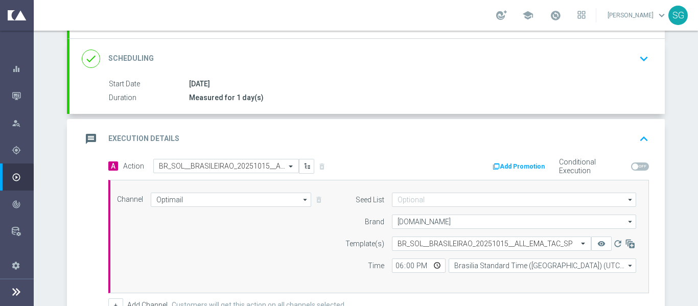
click at [176, 141] on div "message Execution Details keyboard_arrow_up" at bounding box center [367, 138] width 571 height 19
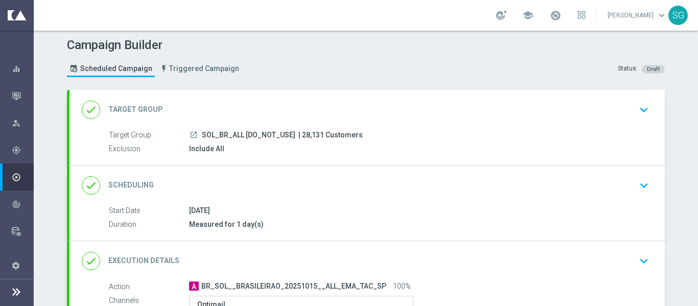
scroll to position [2, 0]
click at [273, 101] on div "done Target Group keyboard_arrow_down" at bounding box center [367, 109] width 571 height 19
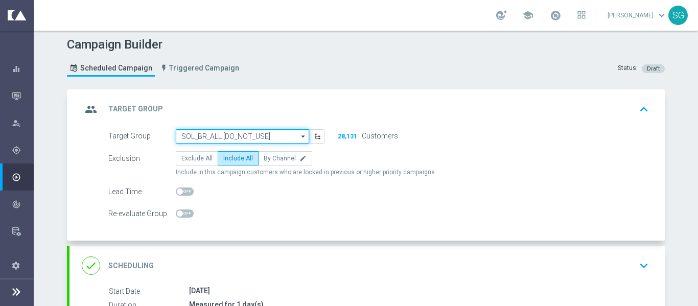
click at [270, 131] on input "SOL_BR_ALL [DO_NOT_USE]" at bounding box center [242, 136] width 133 height 14
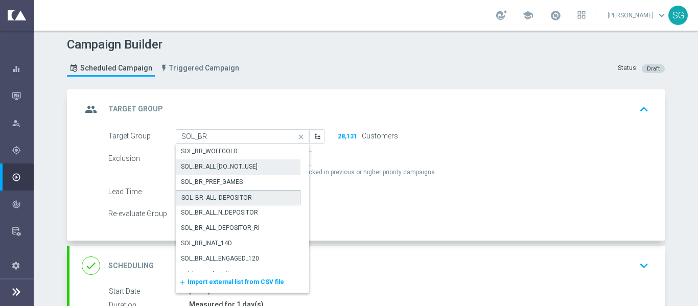
click at [237, 197] on div "SOL_BR_ALL_DEPOSITOR" at bounding box center [216, 197] width 71 height 9
type input "SOL_BR_ALL_DEPOSITOR"
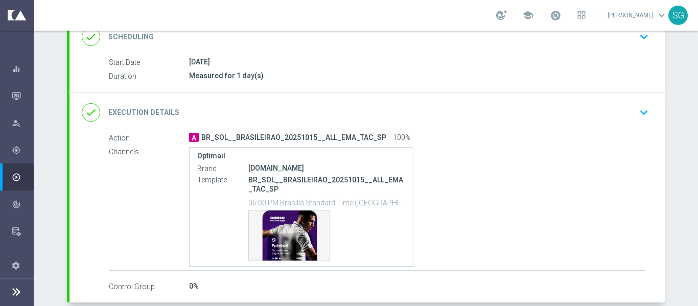
scroll to position [283, 0]
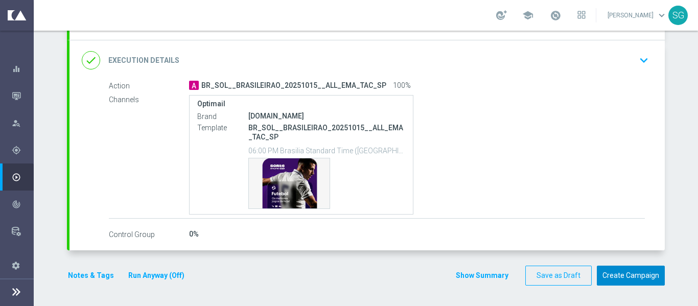
click at [607, 278] on button "Create Campaign" at bounding box center [631, 276] width 68 height 20
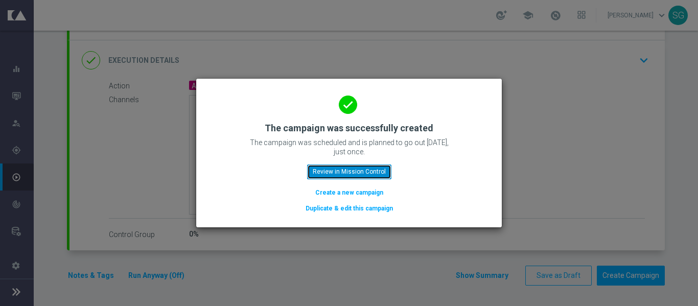
click at [352, 167] on button "Review in Mission Control" at bounding box center [349, 172] width 84 height 14
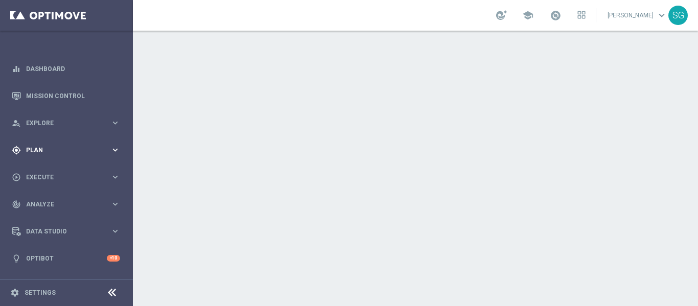
click at [47, 144] on div "gps_fixed Plan keyboard_arrow_right" at bounding box center [66, 149] width 132 height 27
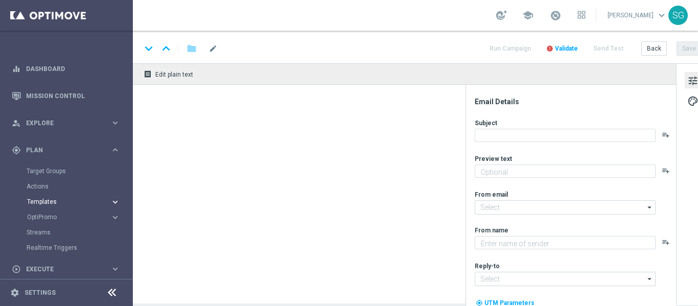
type textarea "Só jogão no Brasileirão!"
type textarea "[DOMAIN_NAME]"
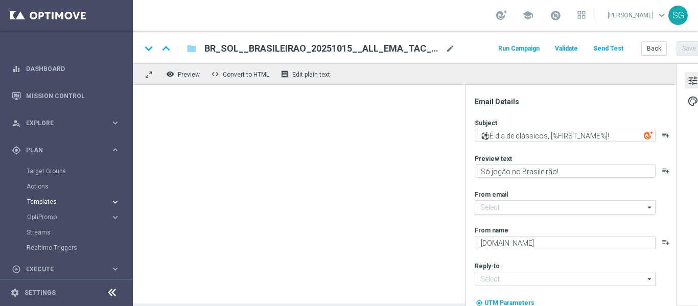
click at [48, 198] on button "Templates keyboard_arrow_right" at bounding box center [74, 202] width 94 height 8
type input "[EMAIL_ADDRESS][DOMAIN_NAME]"
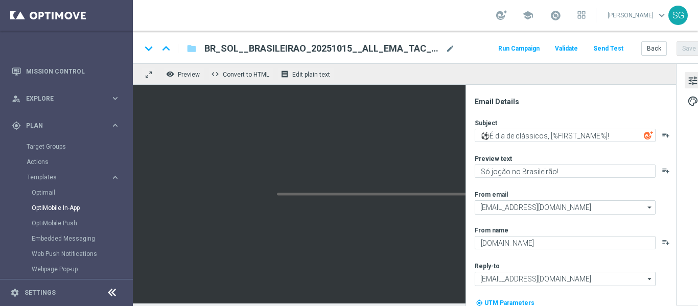
scroll to position [25, 0]
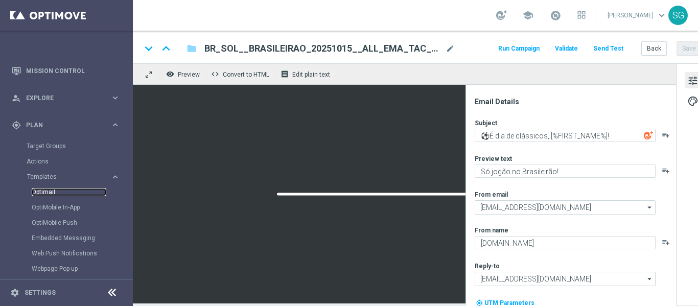
click at [49, 192] on link "Optimail" at bounding box center [69, 192] width 75 height 8
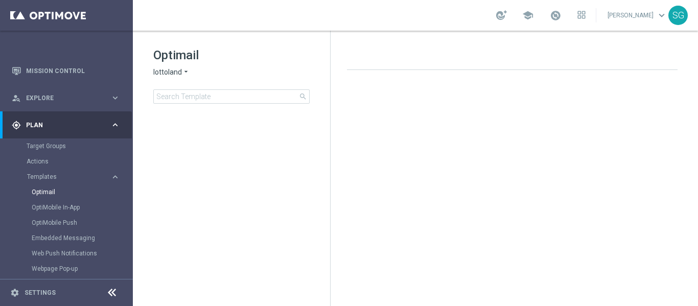
click at [111, 288] on icon at bounding box center [112, 293] width 12 height 12
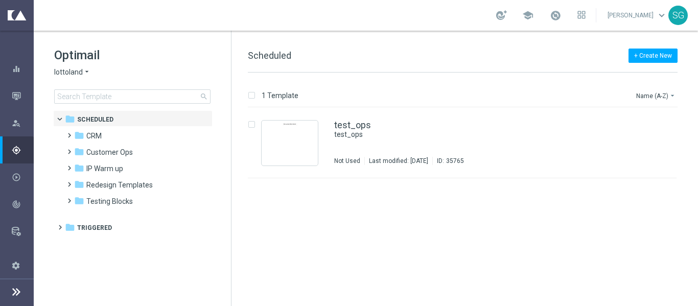
click at [83, 72] on icon "arrow_drop_down" at bounding box center [87, 72] width 8 height 10
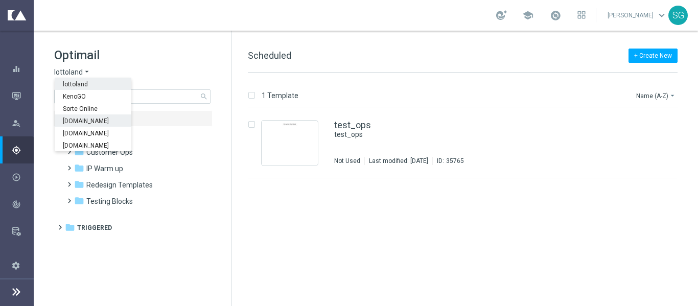
click at [0, 0] on span "[DOMAIN_NAME]" at bounding box center [0, 0] width 0 height 0
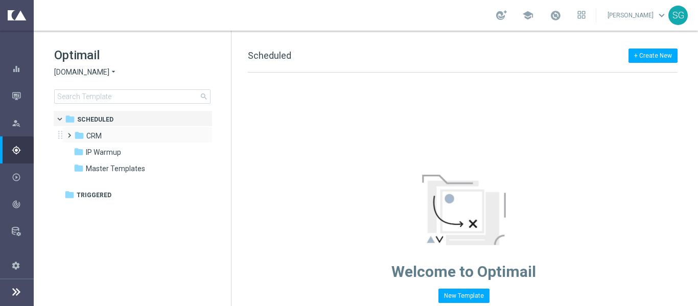
click at [69, 133] on span at bounding box center [67, 131] width 5 height 4
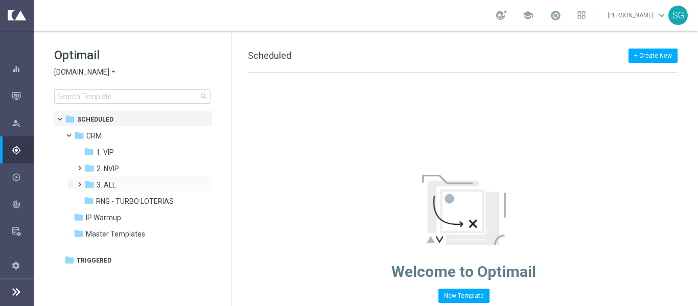
click at [80, 182] on span at bounding box center [77, 180] width 5 height 4
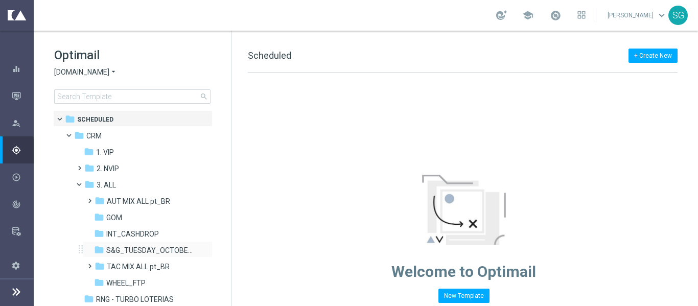
scroll to position [62, 0]
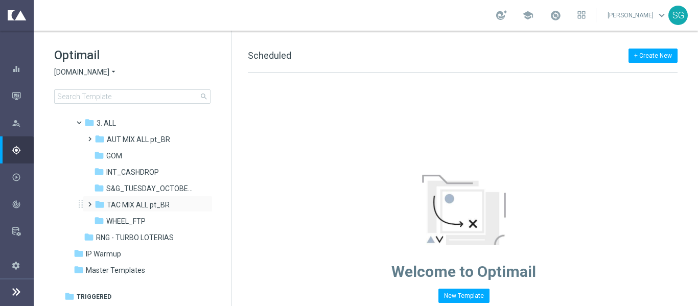
click at [90, 202] on span at bounding box center [87, 200] width 5 height 4
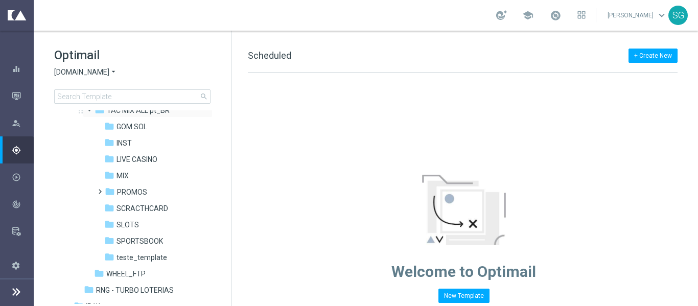
scroll to position [158, 0]
click at [132, 241] on span "SPORTSBOOK" at bounding box center [140, 239] width 47 height 9
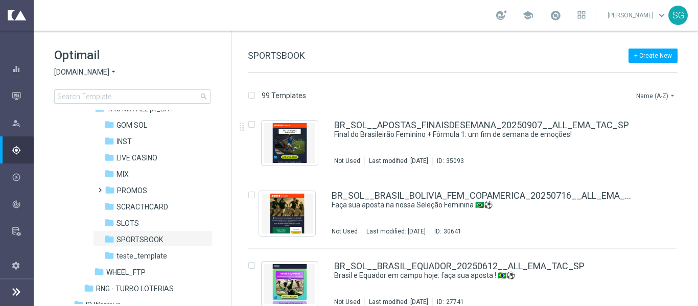
click at [657, 100] on button "Name (A-Z) arrow_drop_down" at bounding box center [656, 95] width 42 height 12
click at [626, 116] on span "Name (A-Z)" at bounding box center [620, 112] width 33 height 7
click at [669, 95] on icon "arrow_drop_down" at bounding box center [672, 95] width 8 height 8
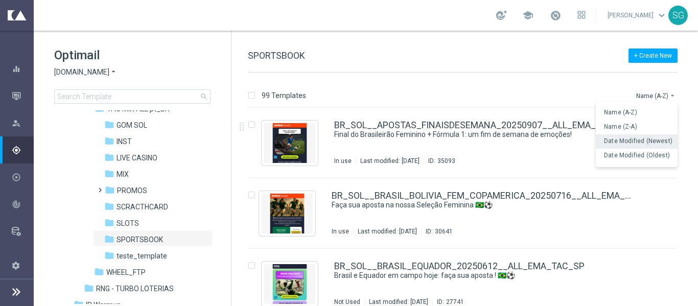
click at [632, 140] on span "Date Modified (Newest)" at bounding box center [638, 140] width 68 height 7
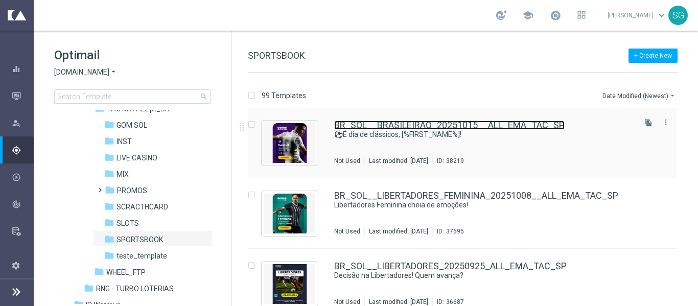
click at [358, 126] on link "BR_SOL__BRASILEIRAO_20251015__ALL_EMA_TAC_SP" at bounding box center [449, 125] width 230 height 9
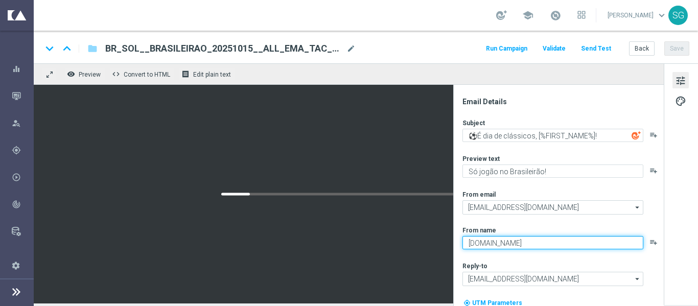
click at [484, 245] on textarea "[DOMAIN_NAME]" at bounding box center [552, 242] width 181 height 13
type textarea "s"
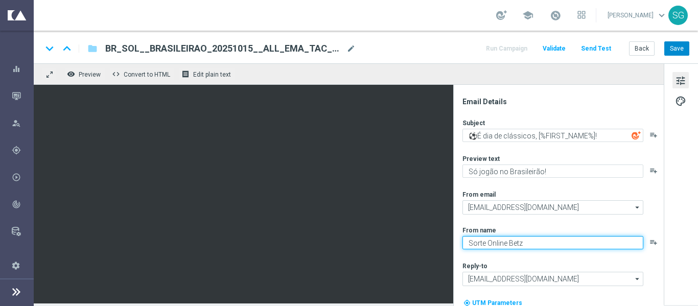
type textarea "Sorte Online Betz"
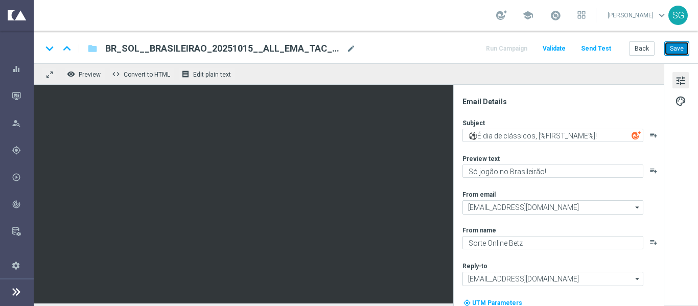
click at [683, 47] on button "Save" at bounding box center [676, 48] width 25 height 14
